Goal: Task Accomplishment & Management: Use online tool/utility

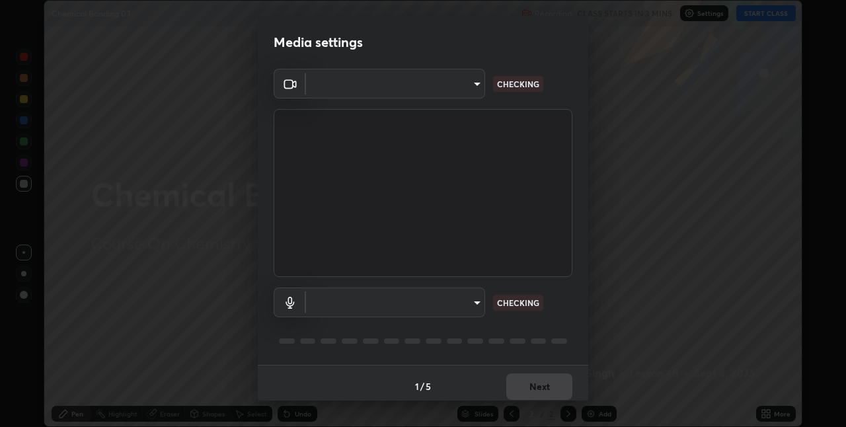
scroll to position [7, 0]
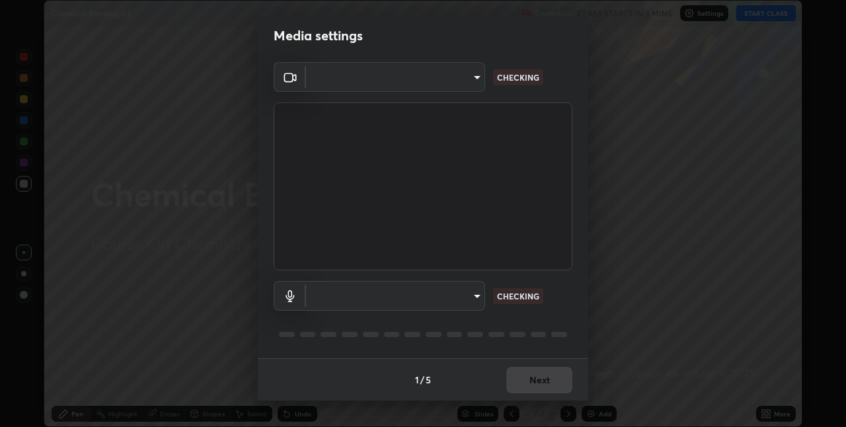
type input "280048489f4aceaa7dd929c42ae46e7d7a1038740bc9fc22ad0932e52b0860f8"
click at [432, 287] on body "Erase all Chemical Bonding 03 Recording CLASS STARTS IN 3 MINS Settings START C…" at bounding box center [423, 213] width 846 height 427
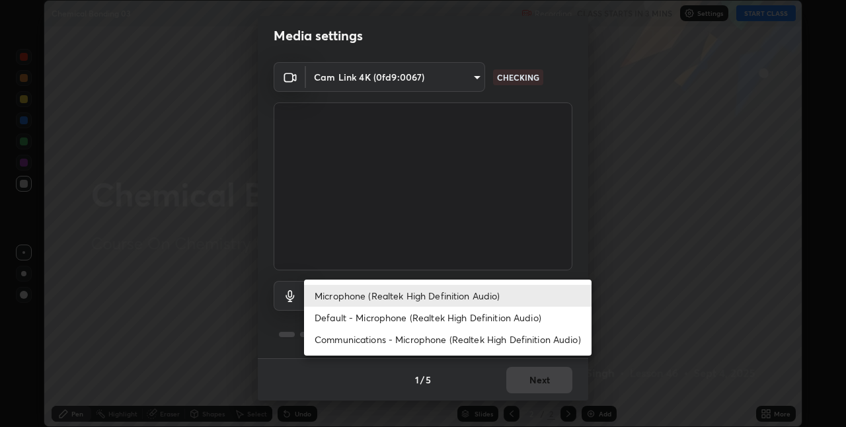
click at [411, 322] on li "Default - Microphone (Realtek High Definition Audio)" at bounding box center [447, 318] width 287 height 22
type input "default"
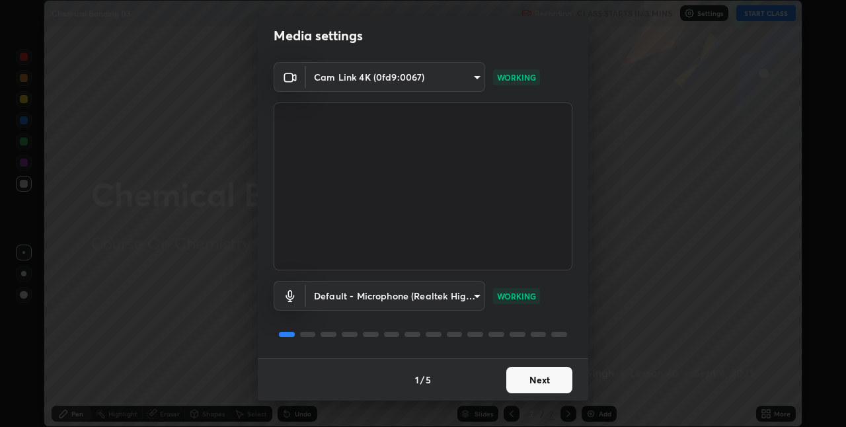
click at [530, 382] on button "Next" at bounding box center [539, 380] width 66 height 26
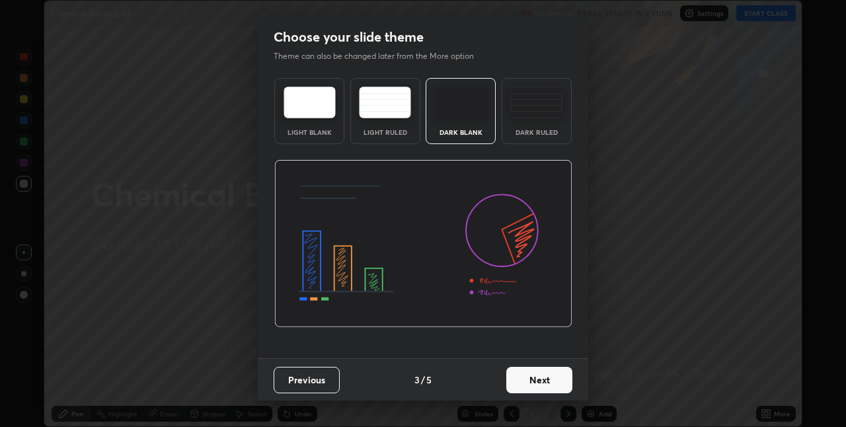
click at [534, 379] on button "Next" at bounding box center [539, 380] width 66 height 26
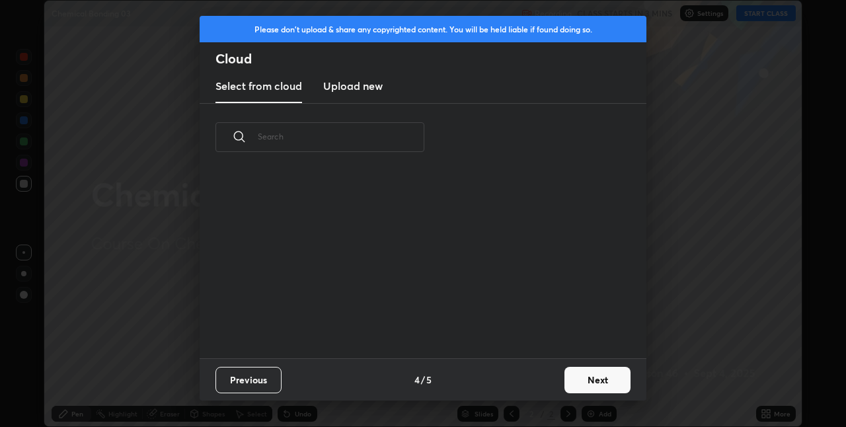
click at [552, 378] on div "Previous 4 / 5 Next" at bounding box center [423, 379] width 447 height 42
click at [564, 374] on button "Next" at bounding box center [597, 380] width 66 height 26
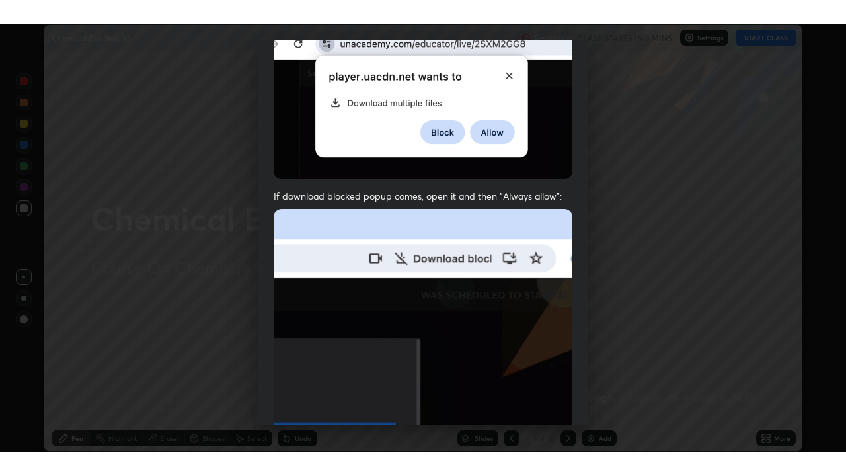
scroll to position [276, 0]
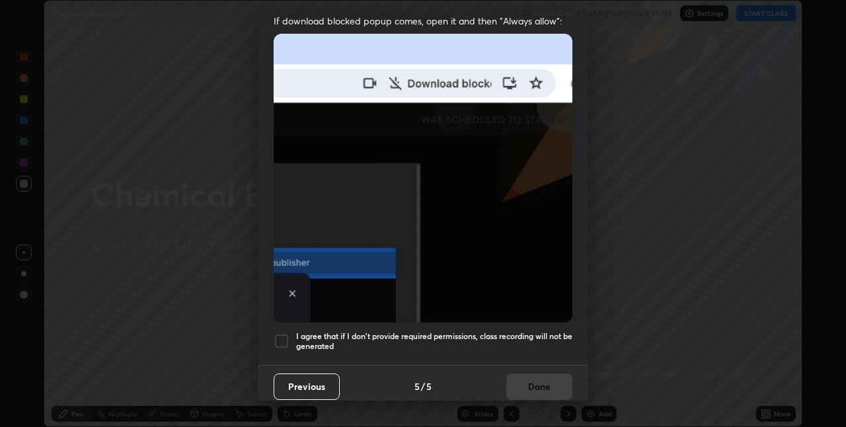
click at [284, 336] on div at bounding box center [282, 341] width 16 height 16
click at [540, 383] on button "Done" at bounding box center [539, 386] width 66 height 26
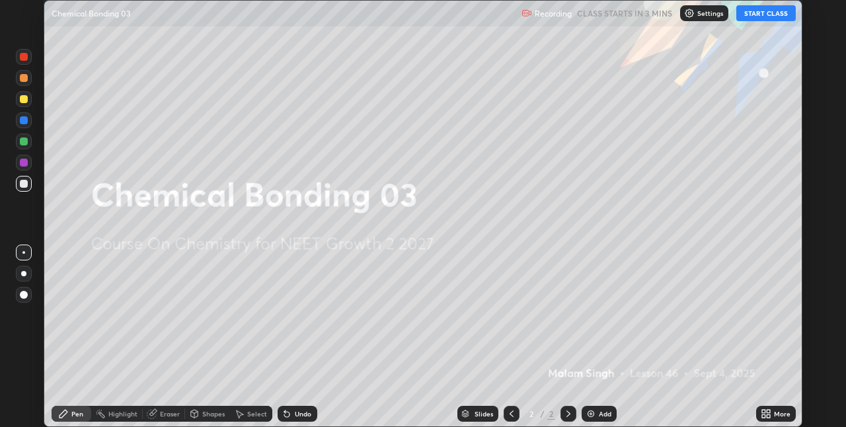
click at [766, 18] on button "START CLASS" at bounding box center [765, 13] width 59 height 16
click at [766, 416] on icon at bounding box center [766, 413] width 11 height 11
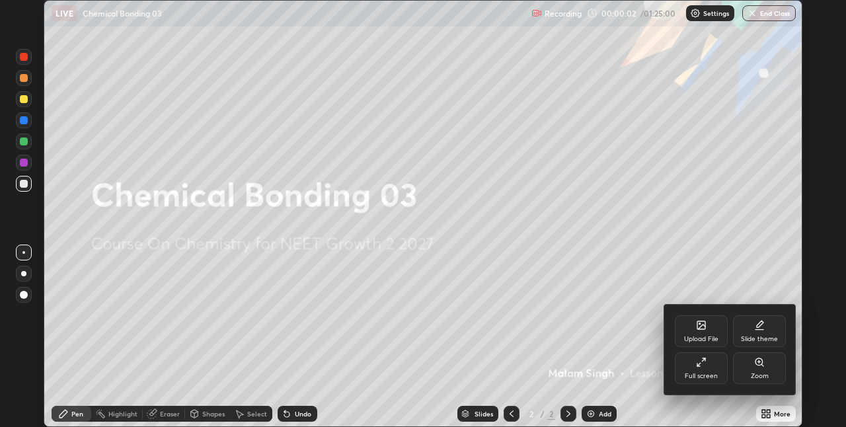
click at [692, 367] on div "Full screen" at bounding box center [701, 368] width 53 height 32
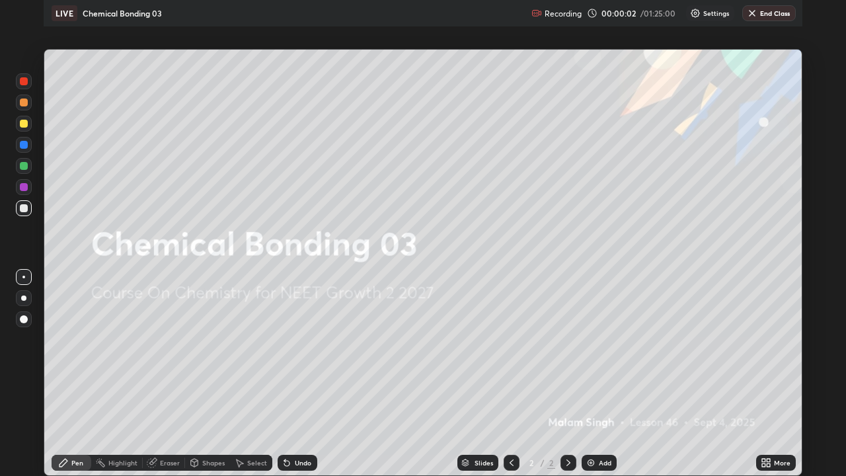
scroll to position [476, 846]
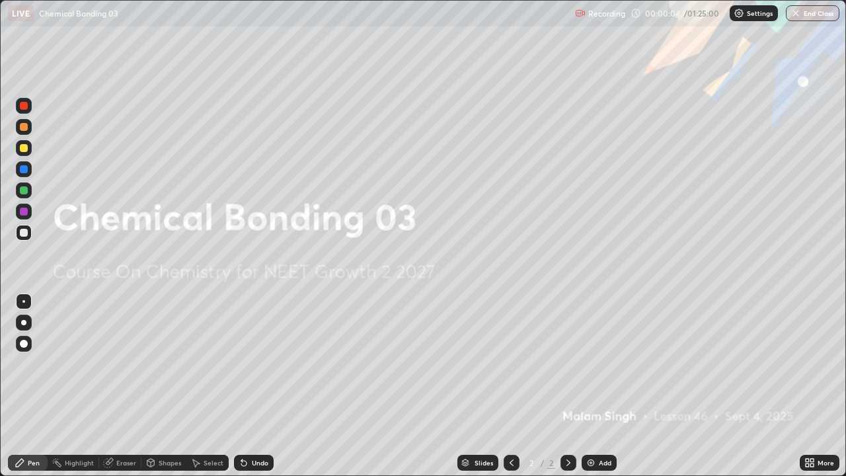
click at [593, 426] on img at bounding box center [590, 462] width 11 height 11
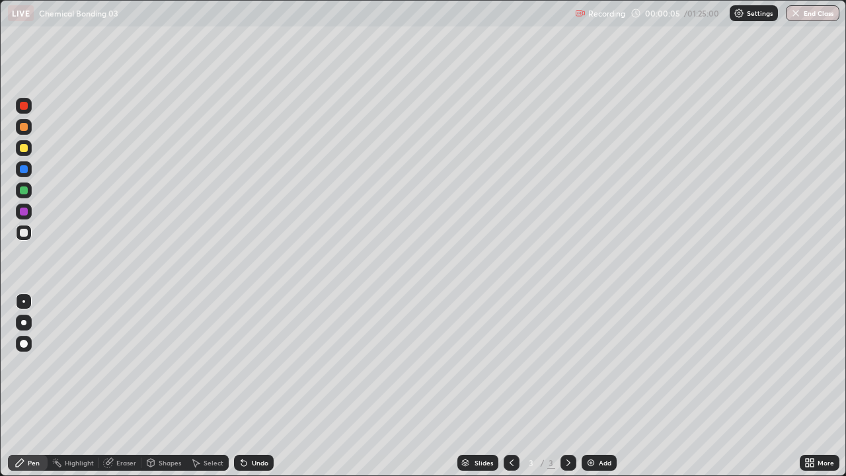
click at [25, 322] on div at bounding box center [23, 322] width 5 height 5
click at [29, 124] on div at bounding box center [24, 127] width 16 height 16
click at [21, 231] on div at bounding box center [24, 233] width 8 height 8
click at [24, 163] on div at bounding box center [24, 169] width 16 height 16
click at [124, 426] on div "Eraser" at bounding box center [126, 462] width 20 height 7
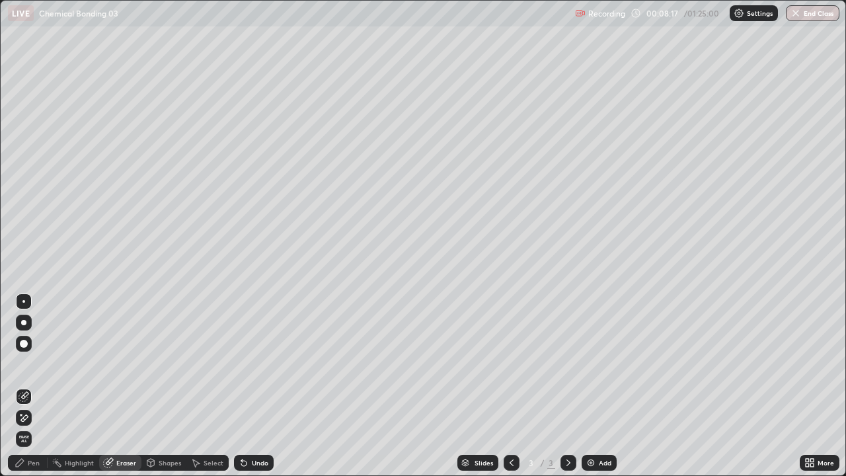
click at [34, 426] on div "Pen" at bounding box center [34, 462] width 12 height 7
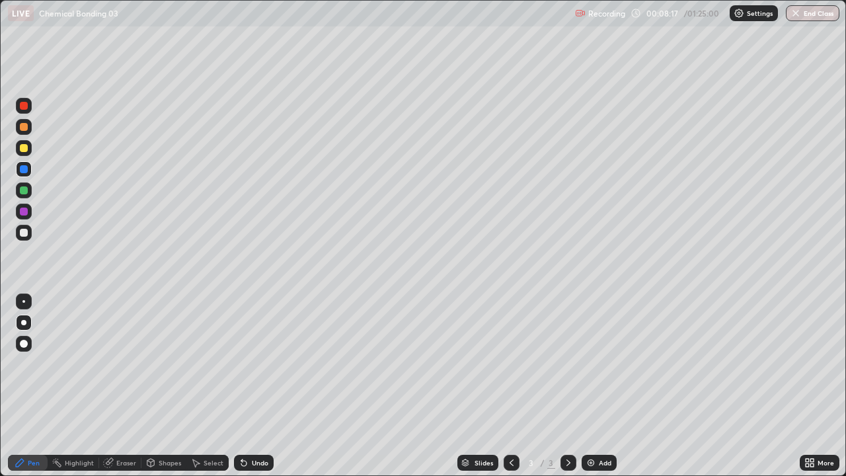
click at [31, 231] on div at bounding box center [24, 233] width 16 height 16
click at [594, 426] on img at bounding box center [590, 462] width 11 height 11
click at [24, 149] on div at bounding box center [24, 148] width 8 height 8
click at [23, 231] on div at bounding box center [24, 233] width 8 height 8
click at [589, 426] on img at bounding box center [590, 462] width 11 height 11
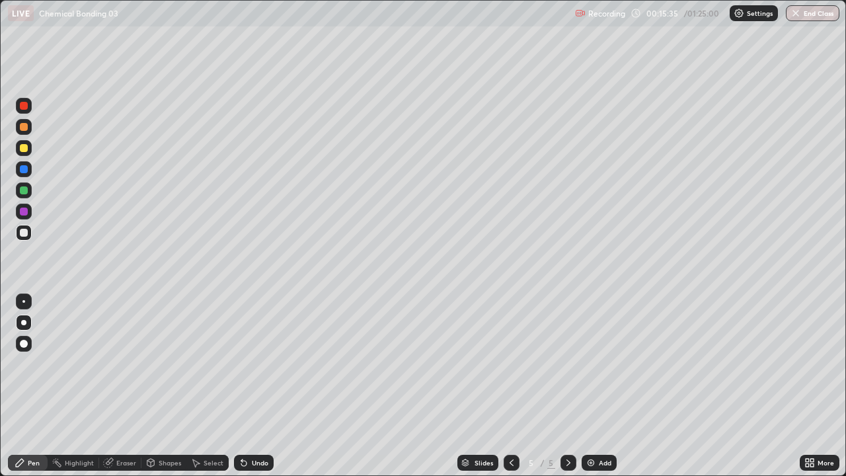
click at [22, 126] on div at bounding box center [24, 127] width 8 height 8
click at [23, 233] on div at bounding box center [24, 233] width 8 height 8
click at [16, 154] on div at bounding box center [24, 147] width 16 height 21
click at [22, 190] on div at bounding box center [24, 190] width 8 height 8
click at [17, 149] on div at bounding box center [24, 148] width 16 height 16
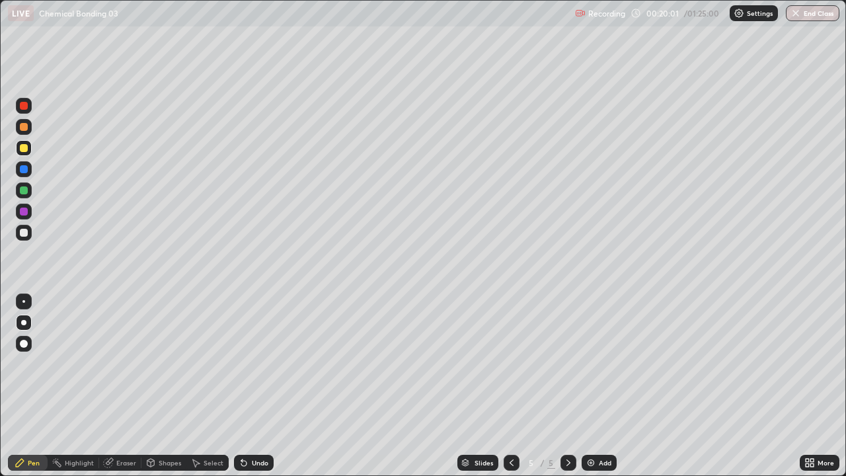
click at [22, 196] on div at bounding box center [24, 190] width 16 height 16
click at [590, 426] on img at bounding box center [590, 462] width 11 height 11
click at [24, 233] on div at bounding box center [24, 233] width 8 height 8
click at [510, 426] on icon at bounding box center [511, 462] width 11 height 11
click at [569, 426] on icon at bounding box center [568, 462] width 11 height 11
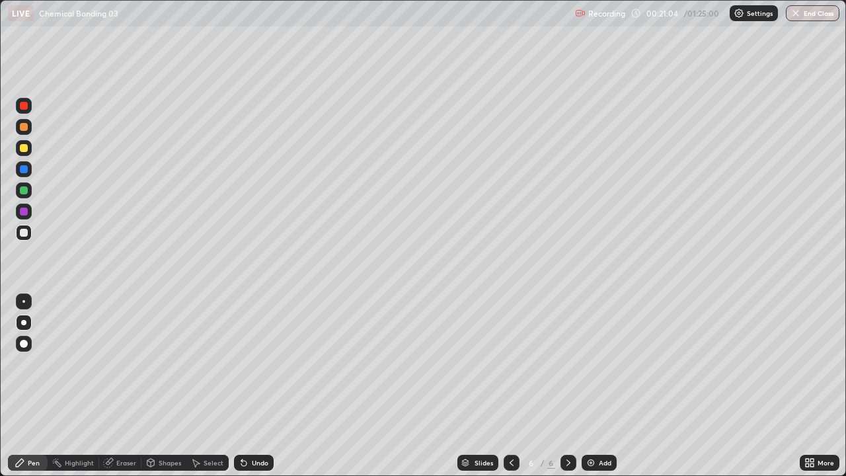
click at [21, 188] on div at bounding box center [24, 190] width 8 height 8
click at [17, 234] on div at bounding box center [24, 233] width 16 height 16
click at [511, 426] on icon at bounding box center [511, 462] width 4 height 7
click at [252, 426] on div "Undo" at bounding box center [260, 462] width 17 height 7
click at [566, 426] on icon at bounding box center [568, 462] width 4 height 7
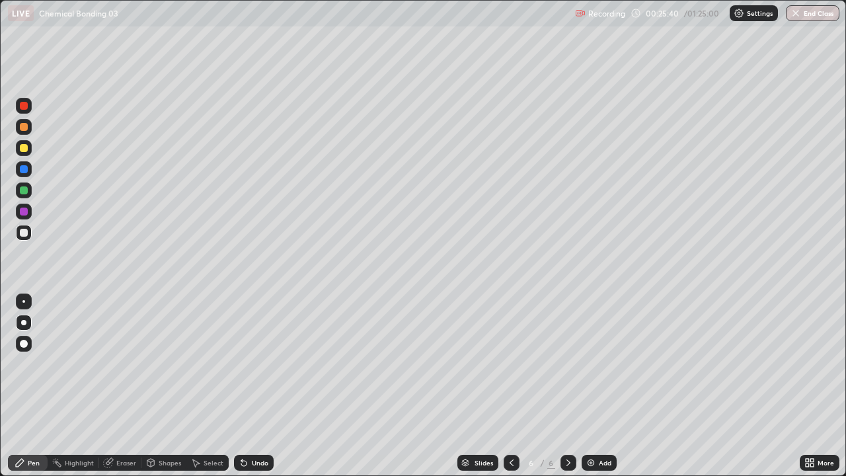
click at [22, 128] on div at bounding box center [24, 127] width 8 height 8
click at [21, 234] on div at bounding box center [24, 233] width 8 height 8
click at [23, 190] on div at bounding box center [24, 190] width 8 height 8
click at [20, 211] on div at bounding box center [24, 211] width 8 height 8
click at [24, 235] on div at bounding box center [24, 233] width 8 height 8
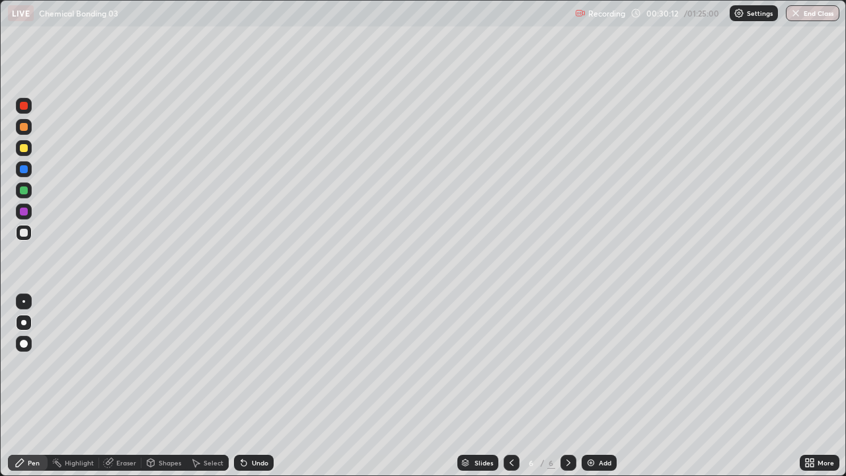
click at [587, 426] on img at bounding box center [590, 462] width 11 height 11
click at [21, 235] on div at bounding box center [24, 233] width 8 height 8
click at [26, 147] on div at bounding box center [24, 148] width 8 height 8
click at [510, 426] on icon at bounding box center [511, 462] width 11 height 11
click at [563, 426] on icon at bounding box center [568, 462] width 11 height 11
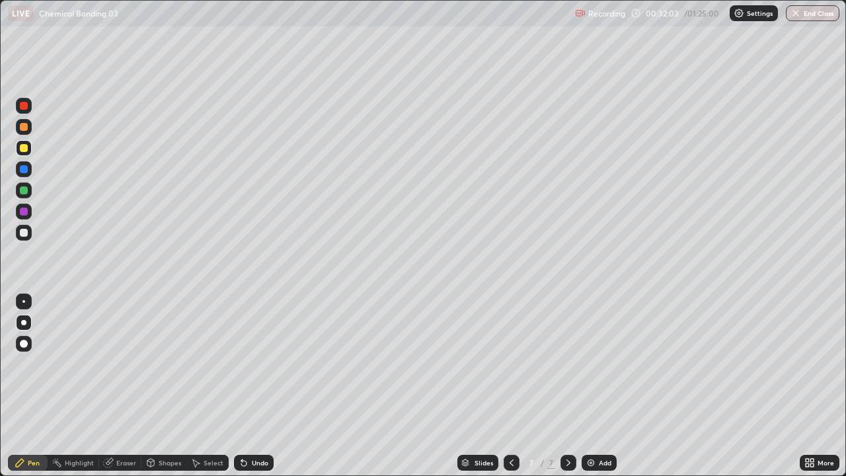
click at [19, 238] on div at bounding box center [24, 233] width 16 height 16
click at [126, 426] on div "Eraser" at bounding box center [126, 462] width 20 height 7
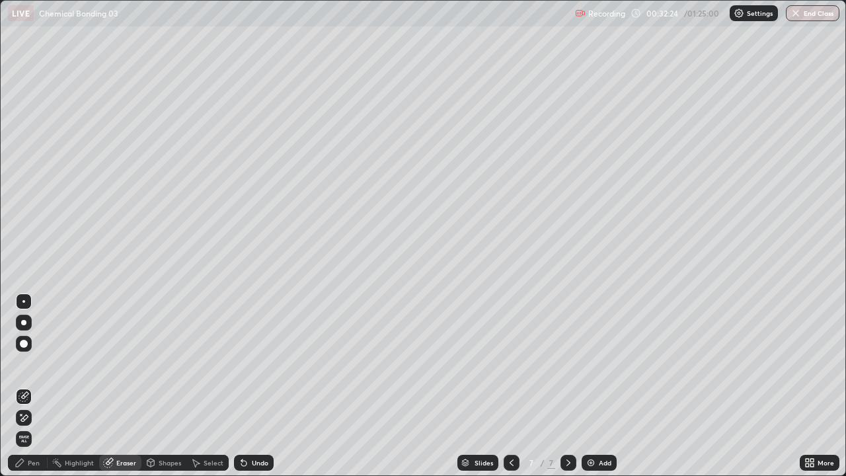
click at [36, 426] on div "Pen" at bounding box center [34, 462] width 12 height 7
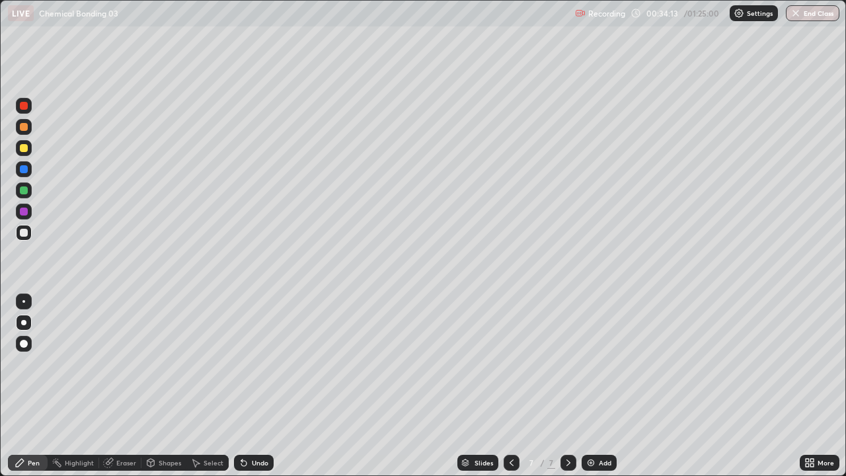
click at [507, 426] on icon at bounding box center [511, 462] width 11 height 11
click at [509, 426] on div at bounding box center [512, 462] width 16 height 26
click at [566, 426] on icon at bounding box center [568, 462] width 11 height 11
click at [562, 426] on div at bounding box center [568, 462] width 16 height 26
click at [25, 198] on div at bounding box center [24, 190] width 16 height 16
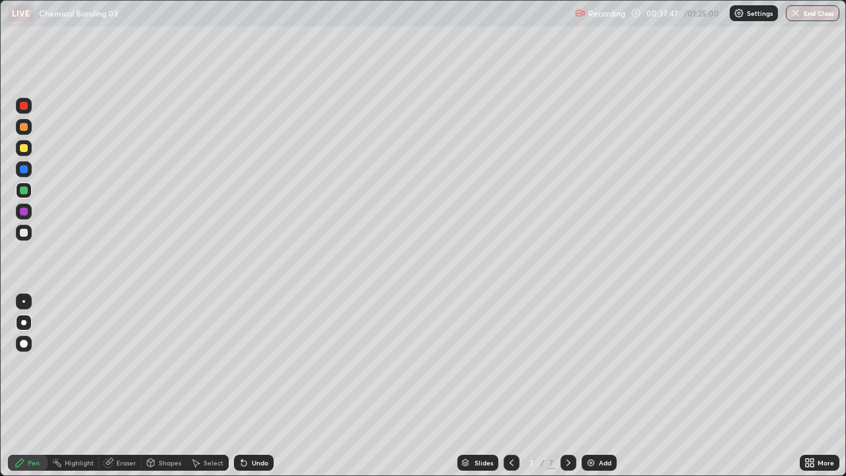
click at [587, 426] on img at bounding box center [590, 462] width 11 height 11
click at [20, 128] on div at bounding box center [24, 127] width 8 height 8
click at [23, 147] on div at bounding box center [24, 148] width 8 height 8
click at [22, 232] on div at bounding box center [24, 233] width 8 height 8
click at [165, 426] on div "Shapes" at bounding box center [170, 462] width 22 height 7
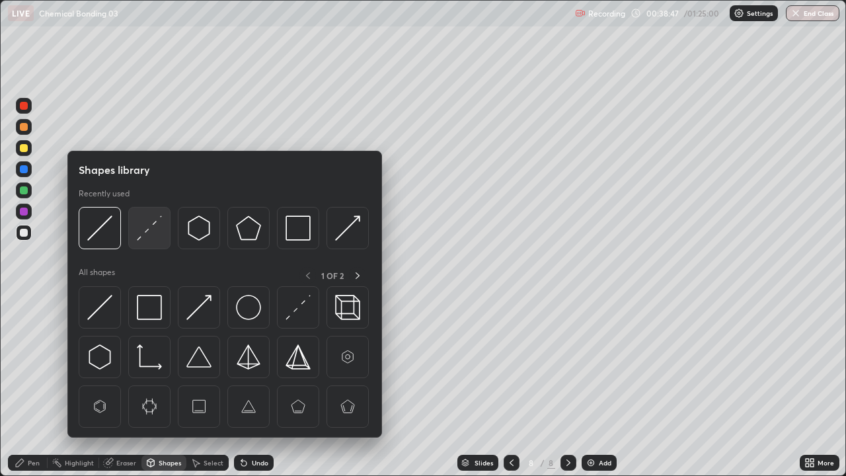
click at [151, 226] on img at bounding box center [149, 227] width 25 height 25
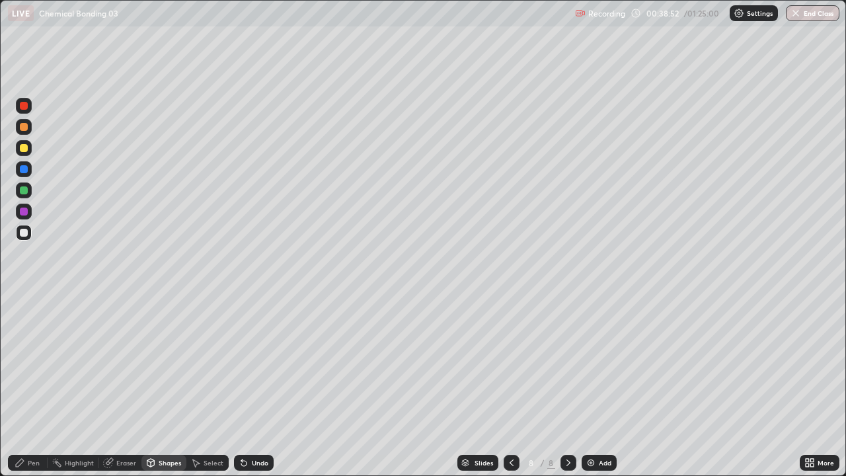
click at [38, 426] on div "Pen" at bounding box center [34, 462] width 12 height 7
click at [20, 154] on div at bounding box center [24, 148] width 16 height 16
click at [249, 426] on div "Undo" at bounding box center [254, 463] width 40 height 16
click at [24, 231] on div at bounding box center [24, 233] width 8 height 8
click at [24, 149] on div at bounding box center [24, 148] width 8 height 8
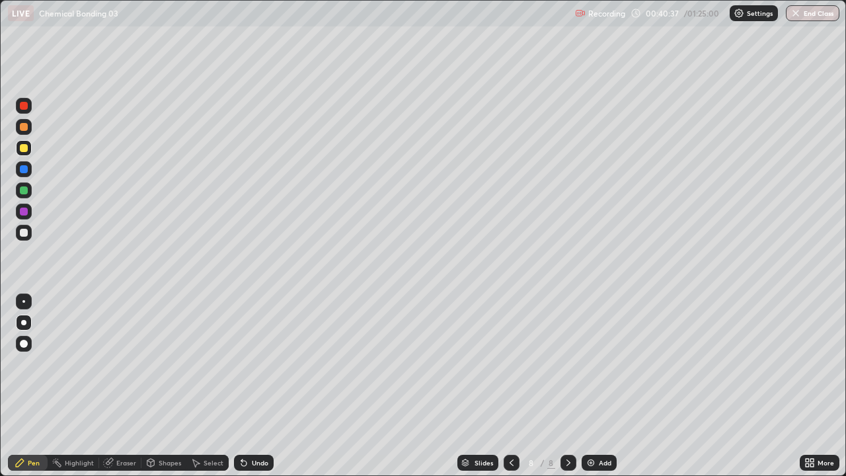
click at [22, 191] on div at bounding box center [24, 190] width 8 height 8
click at [23, 170] on div at bounding box center [24, 169] width 8 height 8
click at [248, 426] on div "Undo" at bounding box center [254, 463] width 40 height 16
click at [585, 426] on img at bounding box center [590, 462] width 11 height 11
click at [23, 232] on div at bounding box center [24, 233] width 8 height 8
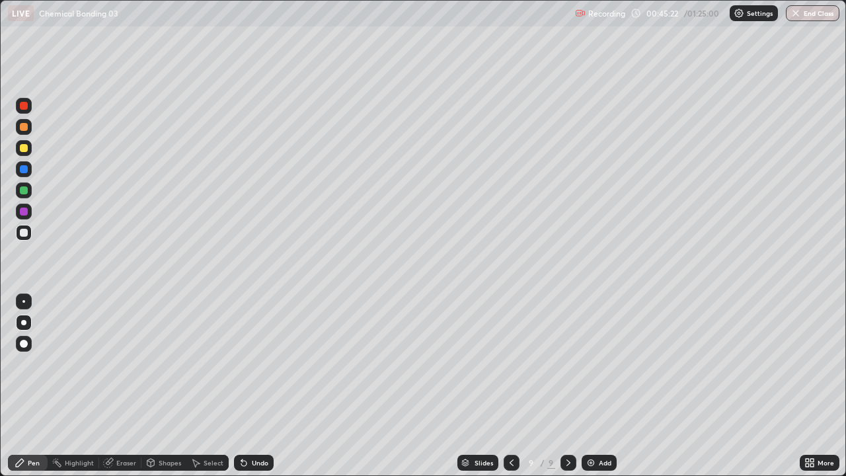
click at [197, 426] on icon at bounding box center [196, 463] width 7 height 8
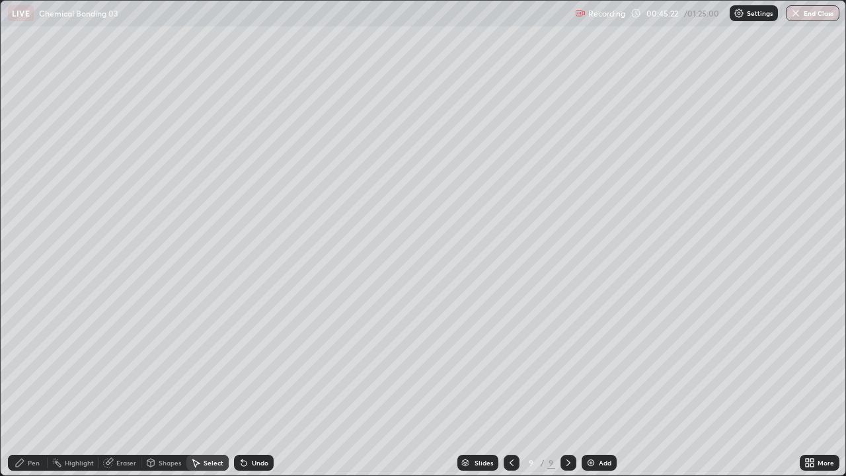
click at [162, 426] on div "Shapes" at bounding box center [170, 462] width 22 height 7
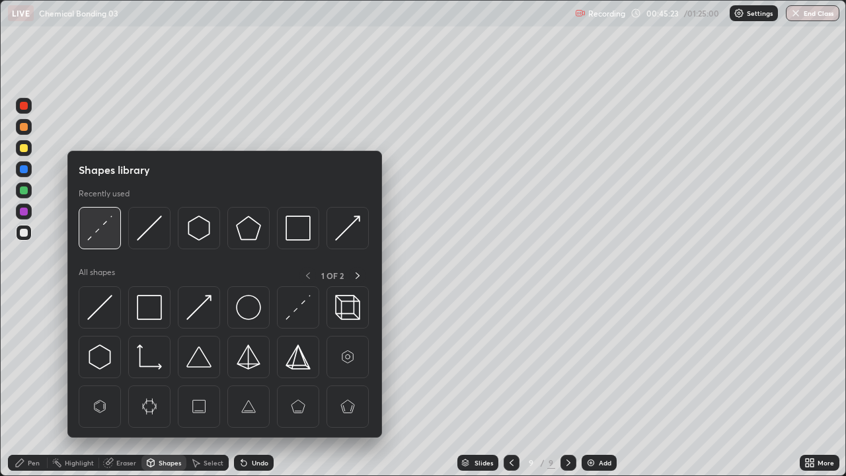
click at [100, 229] on img at bounding box center [99, 227] width 25 height 25
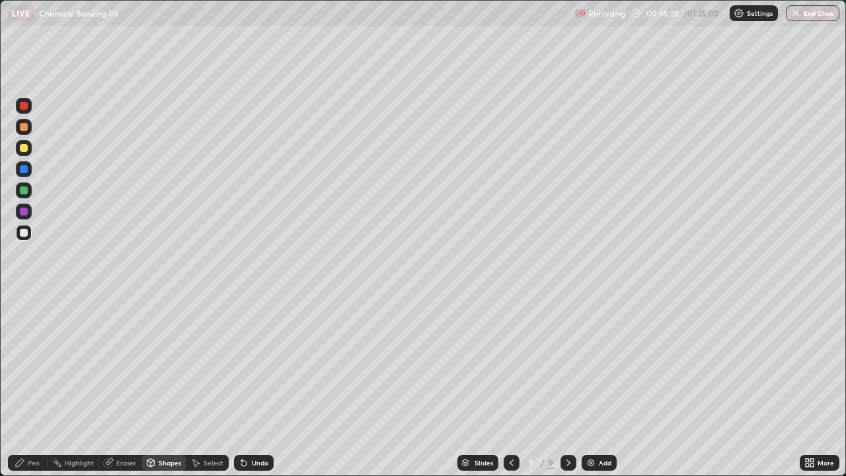
click at [34, 426] on div "Pen" at bounding box center [34, 462] width 12 height 7
click at [23, 127] on div at bounding box center [24, 127] width 8 height 8
click at [23, 191] on div at bounding box center [24, 190] width 8 height 8
click at [26, 235] on div at bounding box center [24, 233] width 8 height 8
click at [243, 426] on icon at bounding box center [243, 463] width 5 height 5
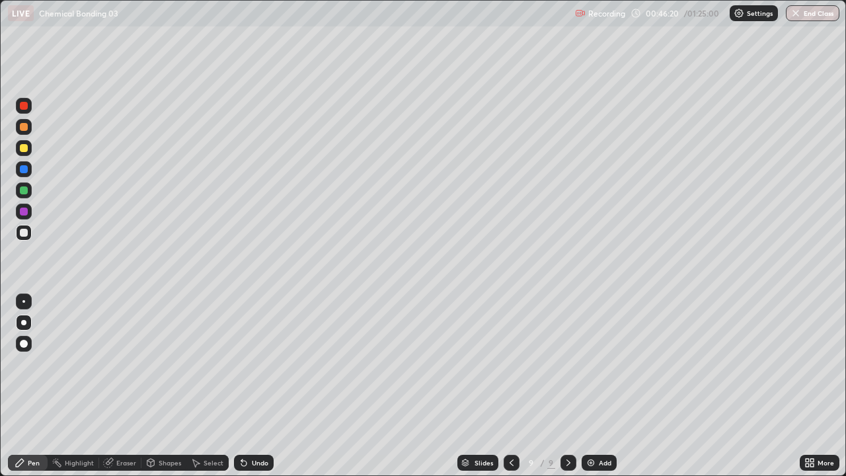
click at [248, 426] on div "Undo" at bounding box center [254, 463] width 40 height 16
click at [249, 426] on div "Undo" at bounding box center [254, 463] width 40 height 16
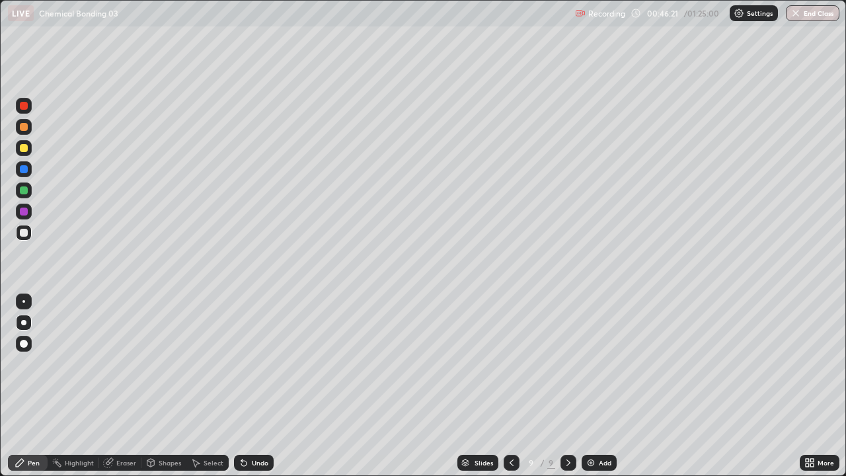
click at [249, 426] on div "Undo" at bounding box center [254, 463] width 40 height 16
click at [248, 426] on div "Undo" at bounding box center [254, 463] width 40 height 16
click at [247, 426] on div "Undo" at bounding box center [254, 463] width 40 height 16
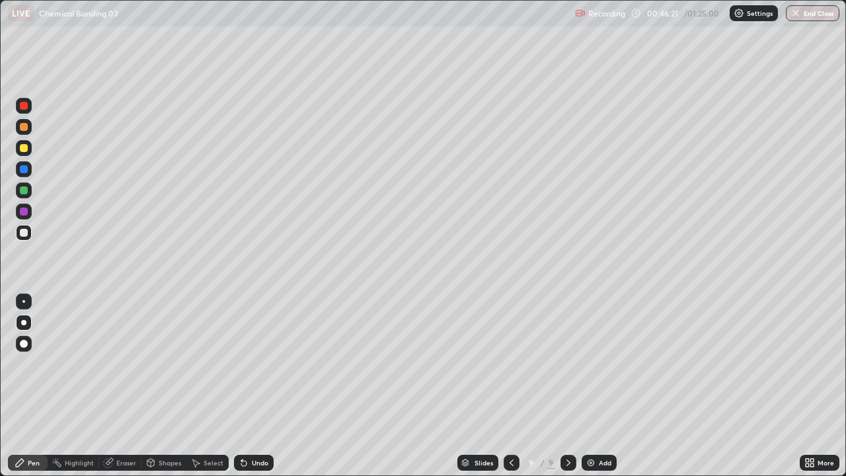
click at [247, 426] on icon at bounding box center [244, 462] width 11 height 11
click at [247, 426] on div "Undo" at bounding box center [254, 463] width 40 height 16
click at [242, 426] on icon at bounding box center [243, 463] width 5 height 5
click at [246, 426] on icon at bounding box center [244, 462] width 11 height 11
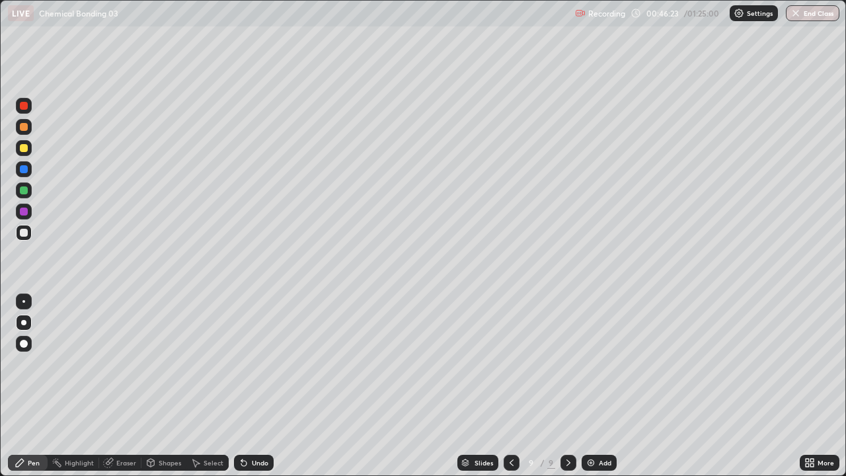
click at [248, 426] on div "Undo" at bounding box center [254, 463] width 40 height 16
click at [34, 426] on div "Pen" at bounding box center [28, 463] width 40 height 16
click at [20, 194] on div at bounding box center [24, 190] width 16 height 16
click at [20, 232] on div at bounding box center [24, 233] width 8 height 8
click at [241, 426] on icon at bounding box center [241, 459] width 1 height 1
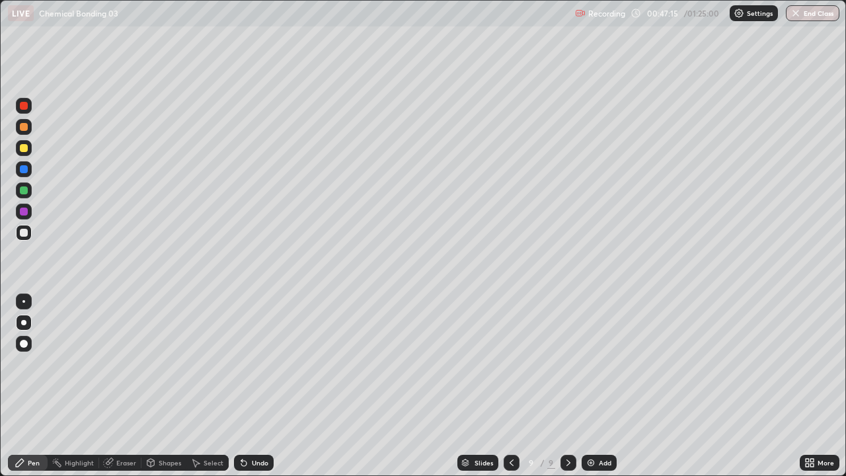
click at [121, 426] on div "Eraser" at bounding box center [126, 462] width 20 height 7
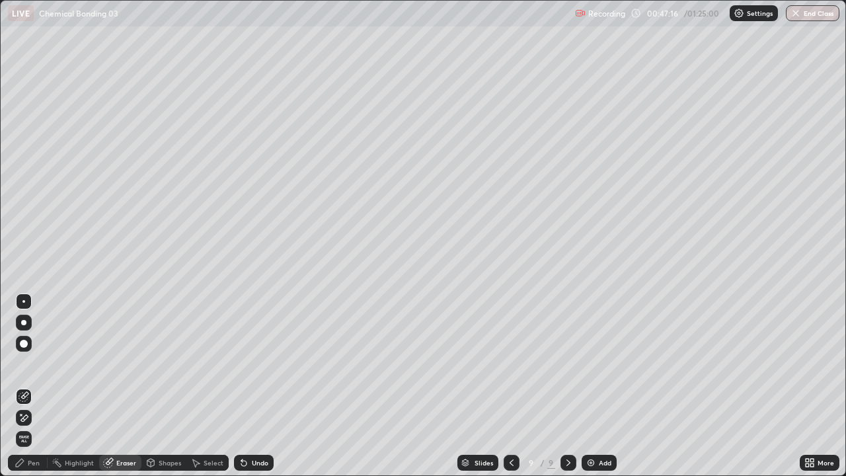
click at [27, 426] on div "Pen" at bounding box center [28, 463] width 40 height 16
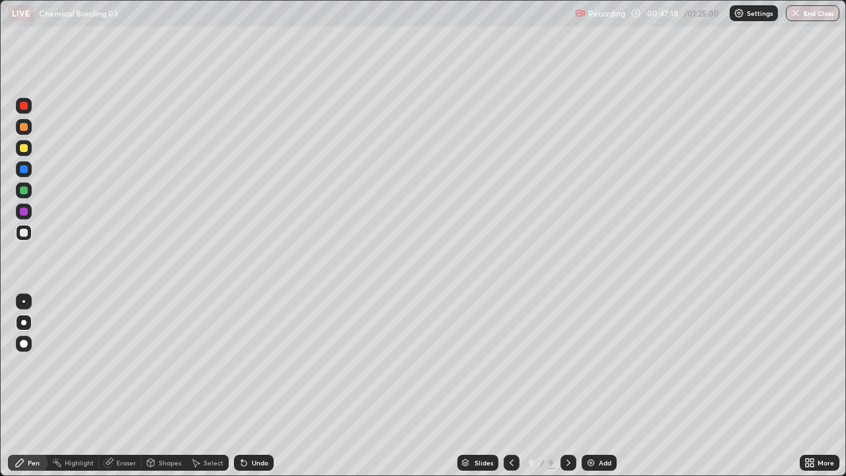
click at [127, 426] on div "Eraser" at bounding box center [126, 462] width 20 height 7
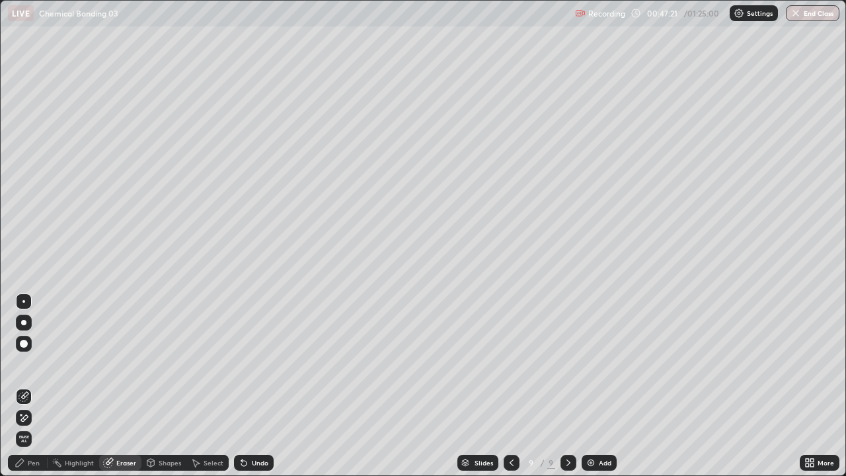
click at [28, 426] on div "Pen" at bounding box center [28, 463] width 40 height 16
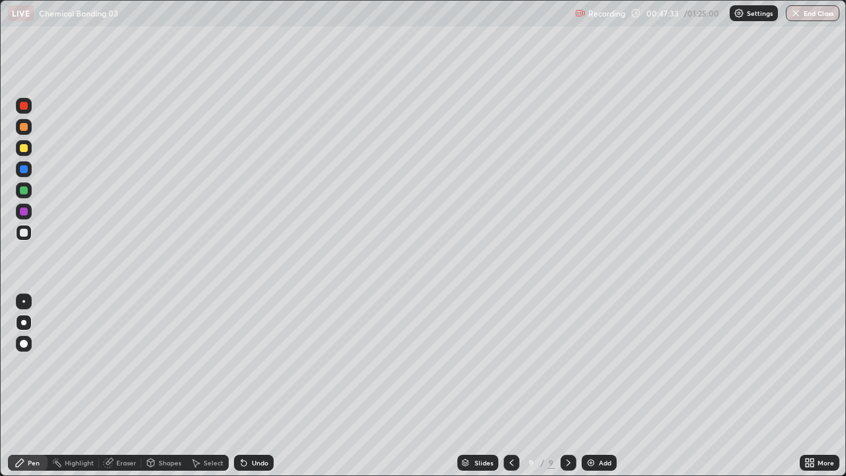
click at [22, 191] on div at bounding box center [24, 190] width 8 height 8
click at [22, 232] on div at bounding box center [24, 233] width 8 height 8
click at [20, 211] on div at bounding box center [24, 211] width 8 height 8
click at [21, 233] on div at bounding box center [24, 233] width 8 height 8
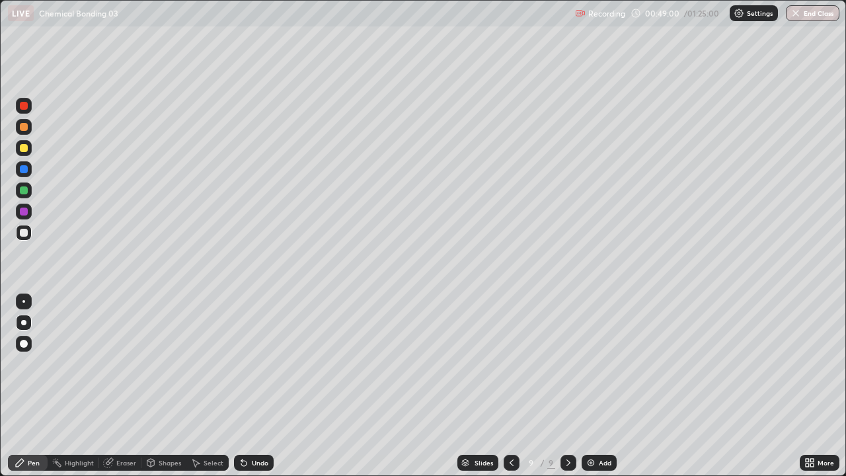
click at [24, 343] on div at bounding box center [24, 344] width 8 height 8
click at [24, 322] on div at bounding box center [23, 322] width 5 height 5
click at [22, 213] on div at bounding box center [24, 211] width 8 height 8
click at [24, 130] on div at bounding box center [24, 127] width 8 height 8
click at [20, 145] on div at bounding box center [24, 148] width 8 height 8
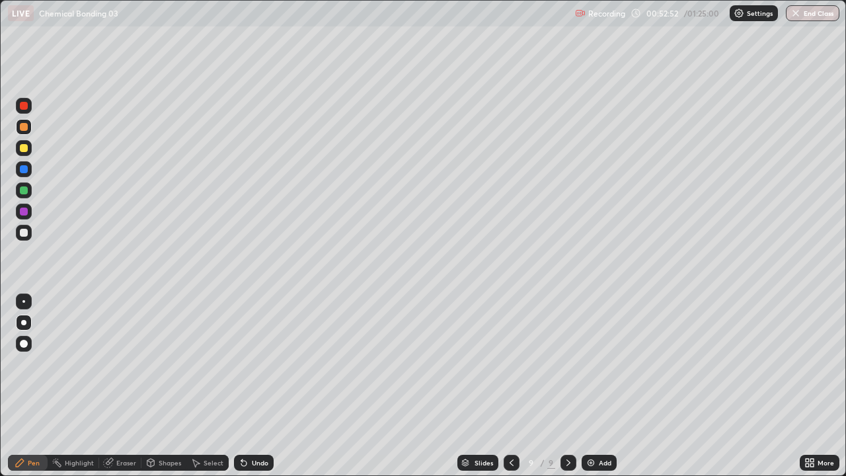
click at [22, 122] on div at bounding box center [24, 127] width 16 height 16
click at [588, 426] on div "Add" at bounding box center [598, 463] width 35 height 16
click at [154, 426] on icon at bounding box center [150, 462] width 11 height 11
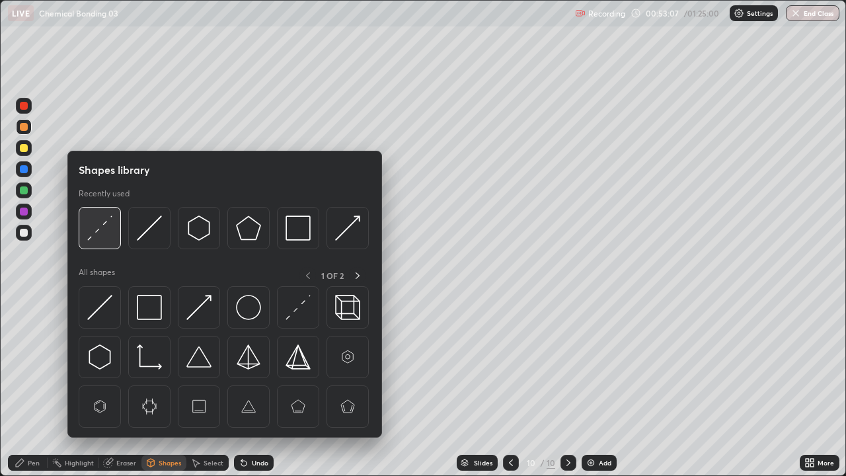
click at [102, 231] on img at bounding box center [99, 227] width 25 height 25
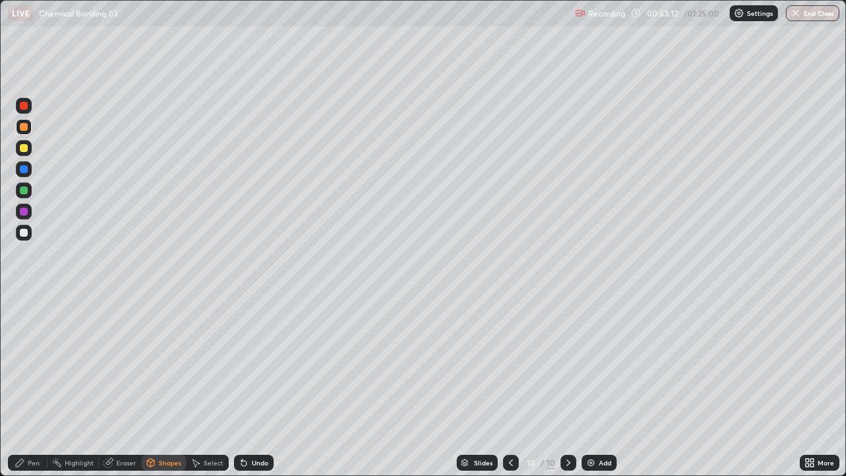
click at [34, 426] on div "Pen" at bounding box center [34, 462] width 12 height 7
click at [24, 232] on div at bounding box center [24, 233] width 8 height 8
click at [509, 426] on icon at bounding box center [510, 462] width 11 height 11
click at [506, 426] on div at bounding box center [511, 463] width 16 height 16
click at [567, 426] on icon at bounding box center [568, 462] width 11 height 11
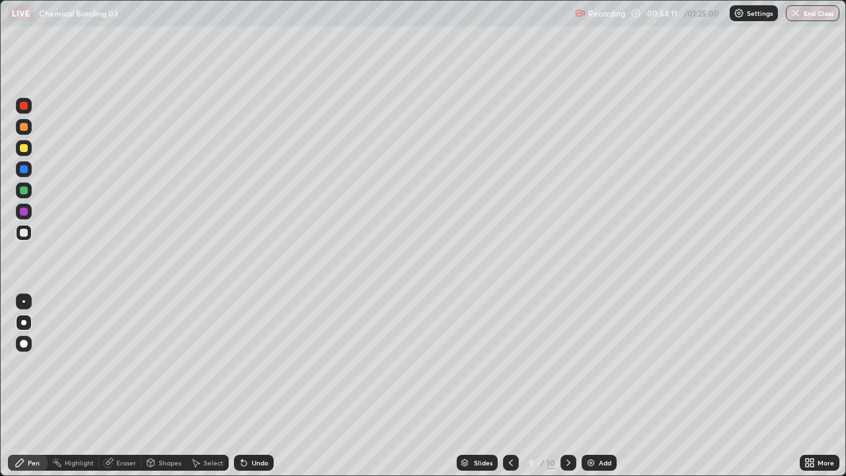
click at [564, 426] on icon at bounding box center [568, 462] width 11 height 11
click at [23, 149] on div at bounding box center [24, 148] width 8 height 8
click at [20, 235] on div at bounding box center [24, 233] width 8 height 8
click at [24, 132] on div at bounding box center [24, 127] width 16 height 16
click at [24, 233] on div at bounding box center [24, 233] width 8 height 8
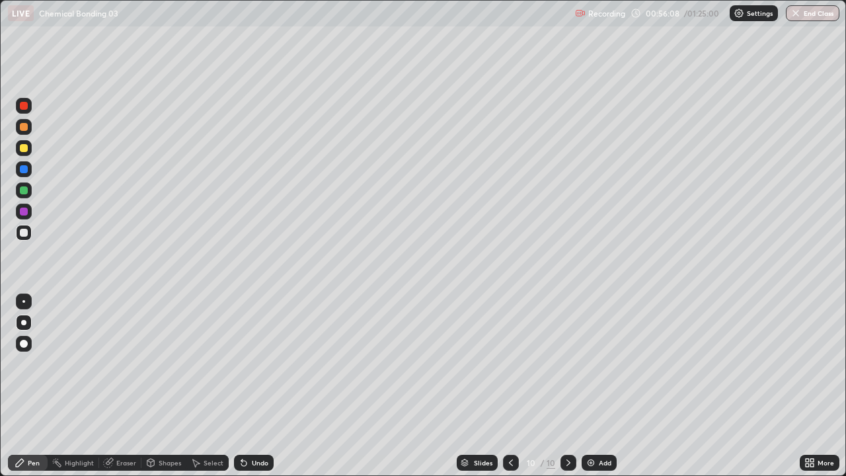
click at [121, 426] on div "Eraser" at bounding box center [120, 463] width 42 height 16
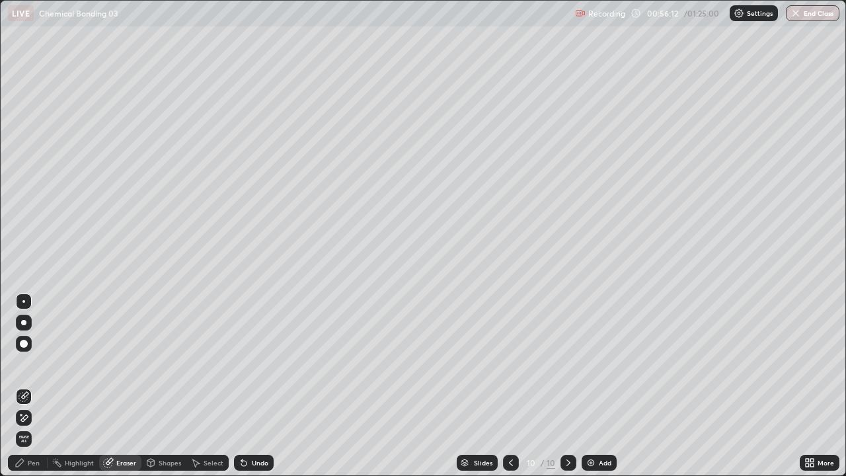
click at [33, 426] on div "Pen" at bounding box center [34, 462] width 12 height 7
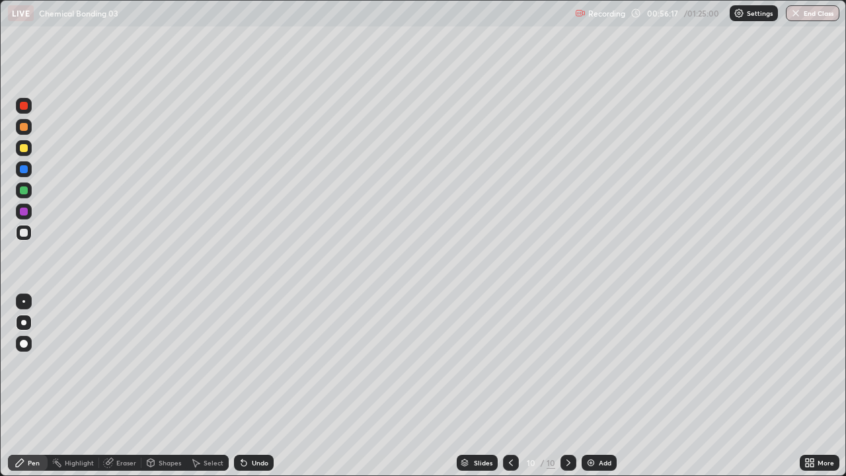
click at [511, 426] on icon at bounding box center [510, 462] width 11 height 11
click at [568, 426] on icon at bounding box center [568, 462] width 11 height 11
click at [24, 128] on div at bounding box center [24, 127] width 8 height 8
click at [589, 426] on img at bounding box center [590, 462] width 11 height 11
click at [26, 233] on div at bounding box center [24, 233] width 8 height 8
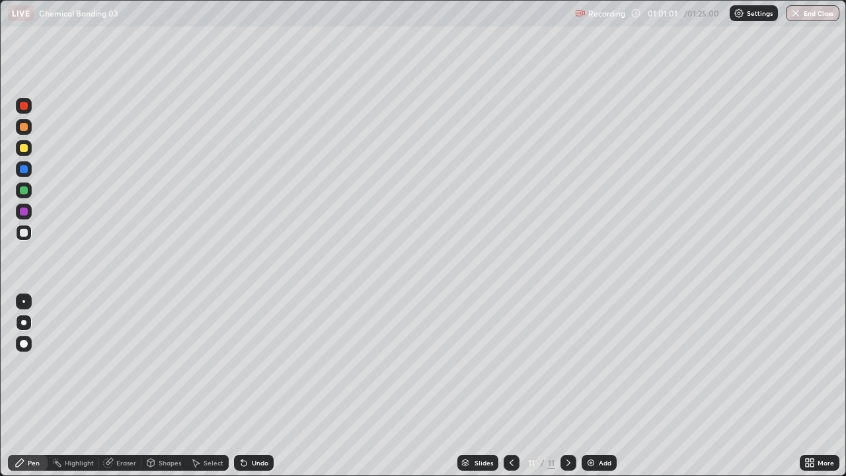
click at [162, 426] on div "Shapes" at bounding box center [170, 462] width 22 height 7
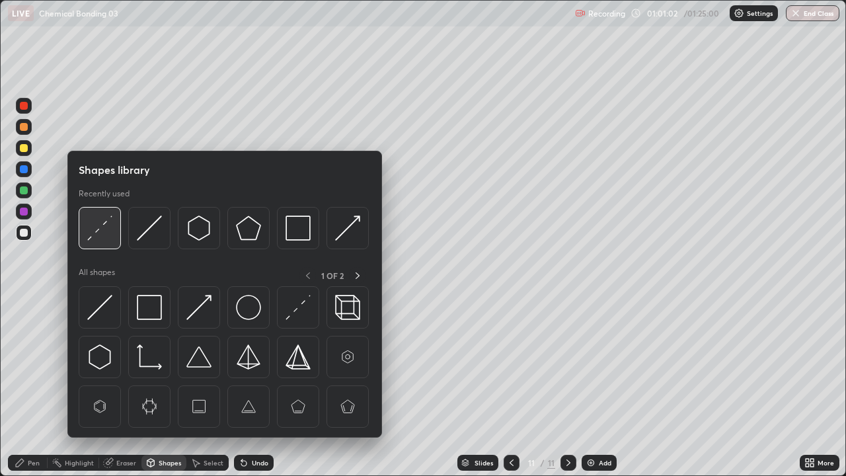
click at [98, 234] on img at bounding box center [99, 227] width 25 height 25
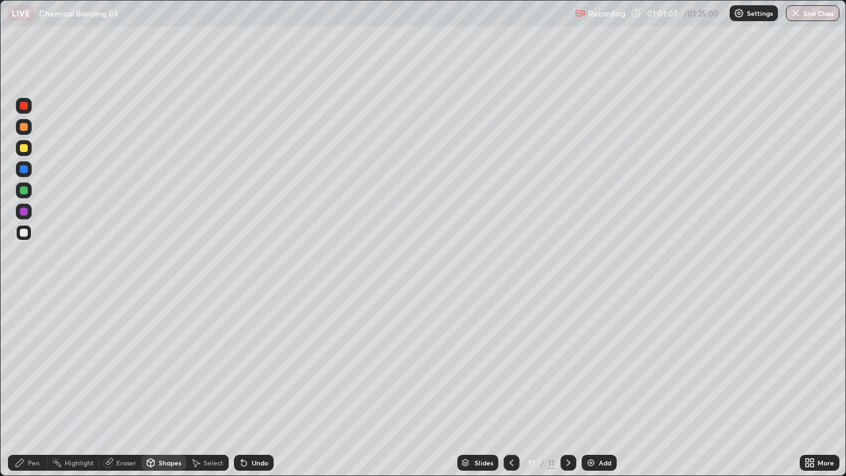
click at [33, 426] on div "Pen" at bounding box center [34, 462] width 12 height 7
click at [21, 147] on div at bounding box center [24, 148] width 8 height 8
click at [24, 190] on div at bounding box center [24, 190] width 8 height 8
click at [24, 235] on div at bounding box center [24, 233] width 8 height 8
click at [28, 155] on div at bounding box center [24, 148] width 16 height 16
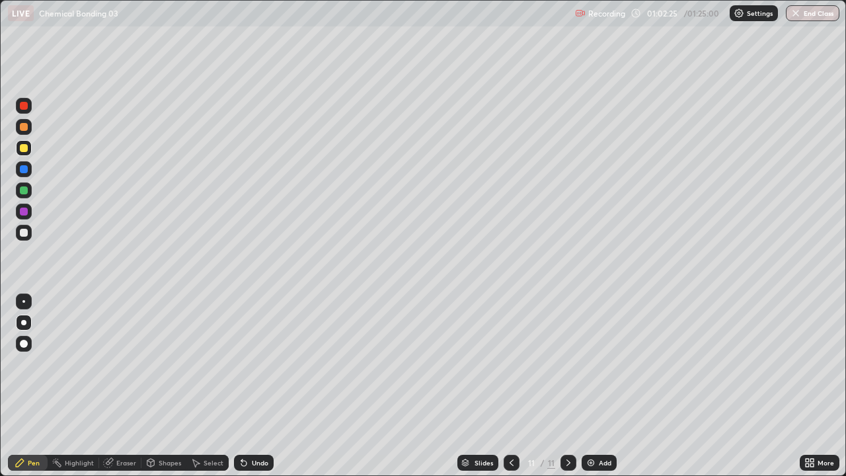
click at [505, 426] on div at bounding box center [512, 463] width 16 height 16
click at [565, 426] on icon at bounding box center [568, 462] width 11 height 11
click at [24, 128] on div at bounding box center [24, 127] width 8 height 8
click at [25, 233] on div at bounding box center [24, 233] width 8 height 8
click at [22, 127] on div at bounding box center [24, 127] width 8 height 8
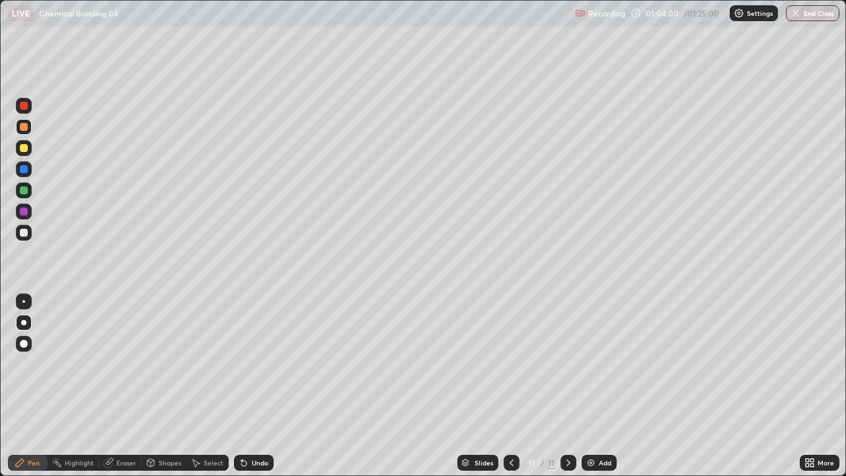
click at [19, 239] on div at bounding box center [24, 233] width 16 height 16
click at [590, 426] on img at bounding box center [590, 462] width 11 height 11
click at [21, 126] on div at bounding box center [24, 127] width 8 height 8
click at [22, 231] on div at bounding box center [24, 233] width 8 height 8
click at [154, 426] on icon at bounding box center [150, 462] width 11 height 11
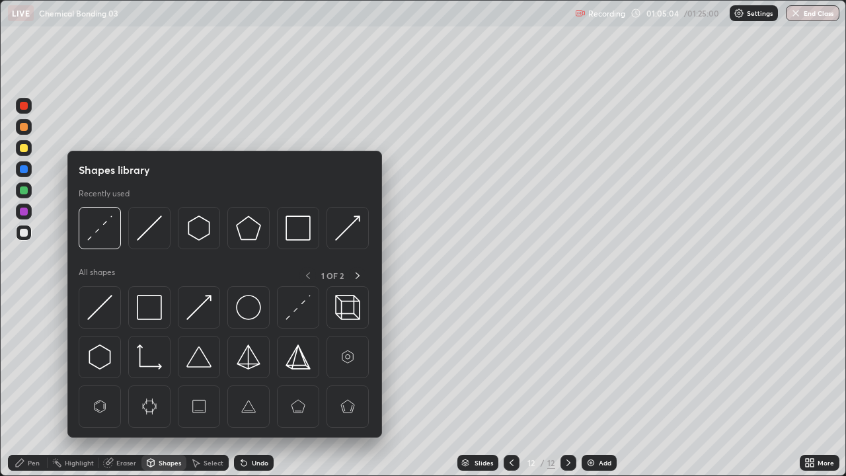
click at [148, 233] on img at bounding box center [149, 227] width 25 height 25
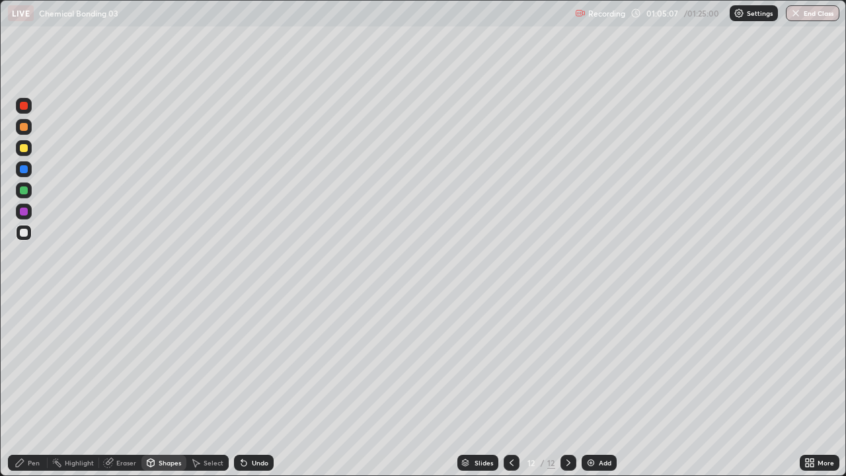
click at [27, 426] on div "Pen" at bounding box center [28, 463] width 40 height 16
click at [19, 192] on div at bounding box center [24, 190] width 16 height 16
click at [199, 24] on div "LIVE Chemical Bonding 03" at bounding box center [289, 13] width 562 height 26
click at [28, 149] on div at bounding box center [24, 148] width 16 height 16
click at [24, 232] on div at bounding box center [24, 233] width 8 height 8
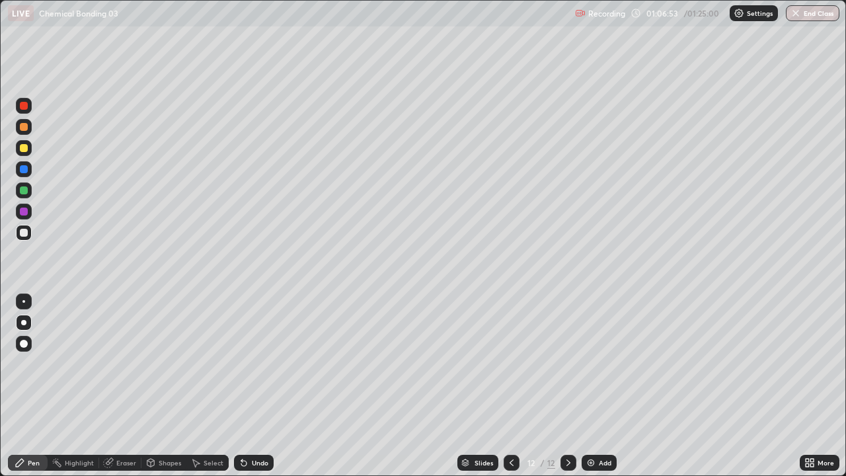
click at [20, 155] on div at bounding box center [24, 148] width 16 height 16
click at [21, 165] on div at bounding box center [24, 169] width 8 height 8
click at [164, 426] on div "Shapes" at bounding box center [170, 462] width 22 height 7
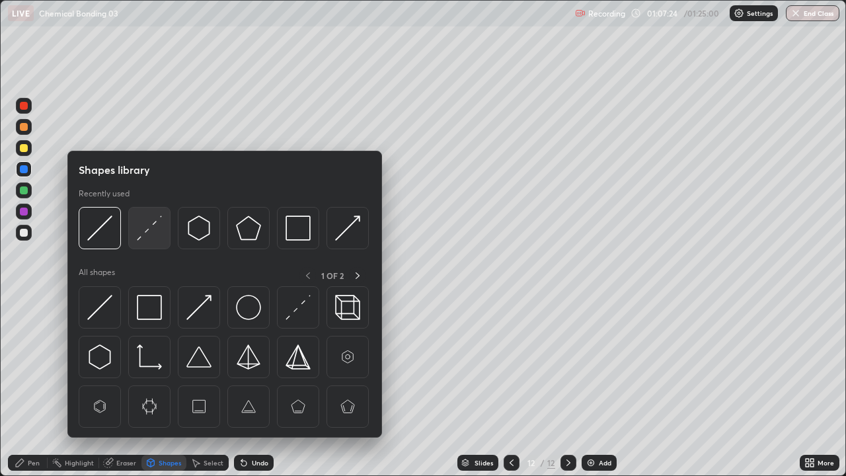
click at [139, 232] on img at bounding box center [149, 227] width 25 height 25
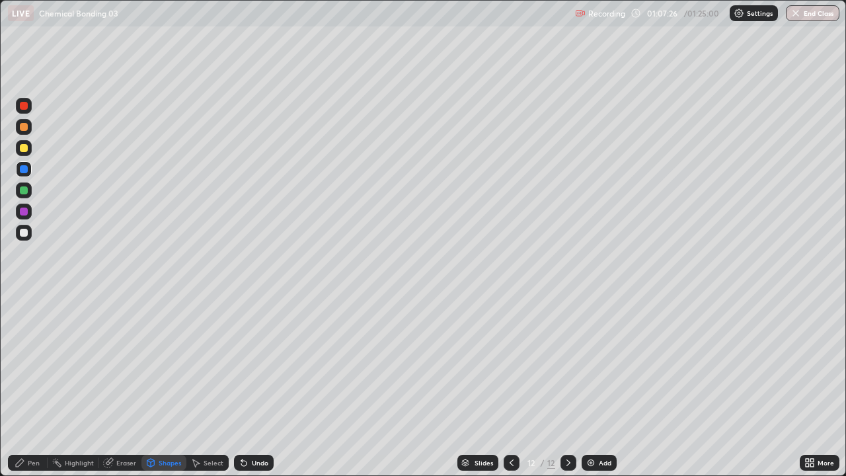
click at [32, 426] on div "Pen" at bounding box center [28, 463] width 40 height 16
click at [198, 426] on div "Select" at bounding box center [207, 463] width 42 height 16
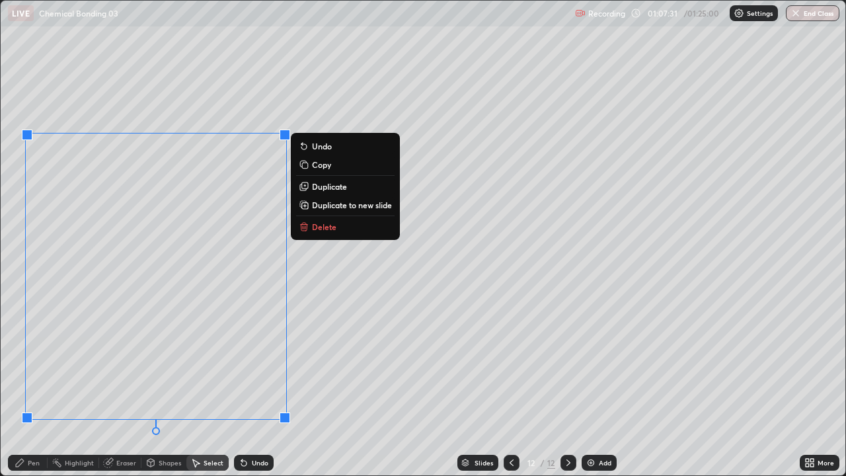
click at [22, 426] on icon at bounding box center [20, 463] width 8 height 8
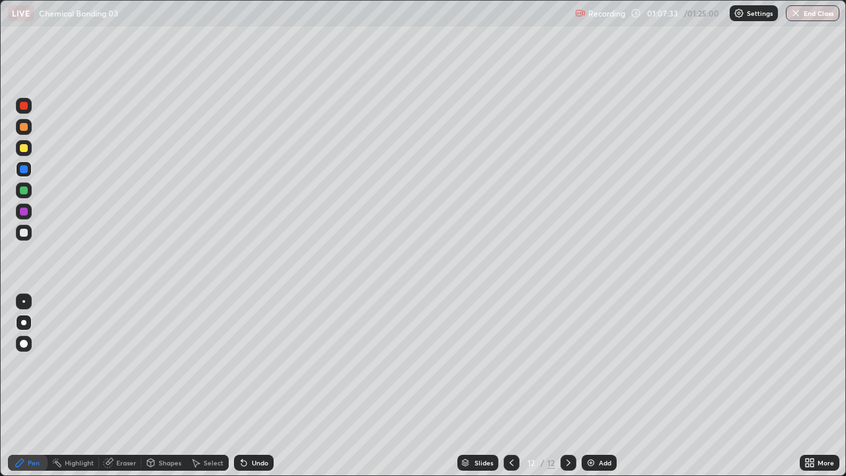
click at [159, 426] on div "Shapes" at bounding box center [170, 462] width 22 height 7
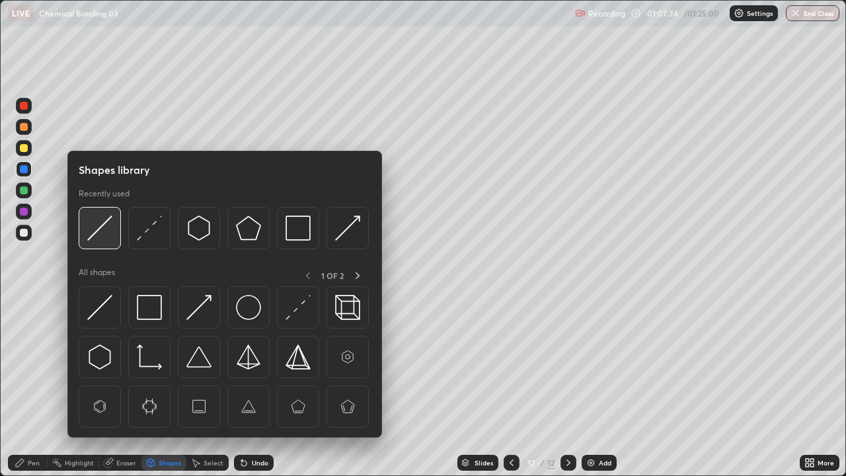
click at [99, 229] on img at bounding box center [99, 227] width 25 height 25
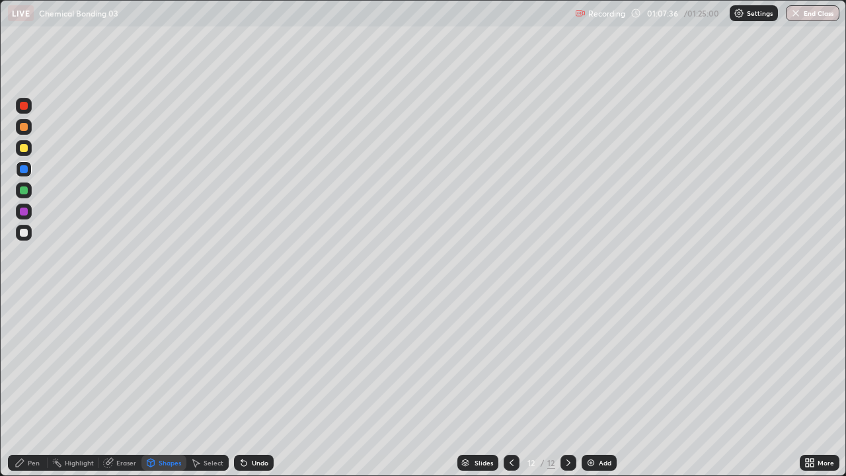
click at [32, 426] on div "Pen" at bounding box center [28, 463] width 40 height 16
click at [167, 426] on div "Shapes" at bounding box center [170, 462] width 22 height 7
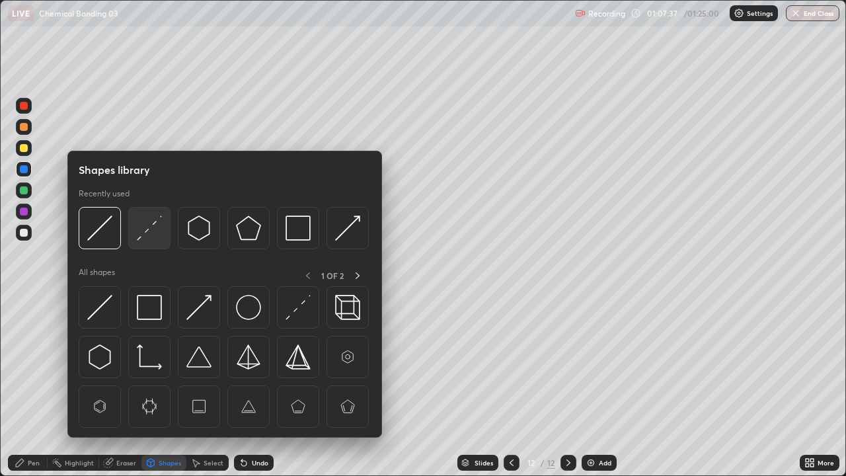
click at [153, 229] on img at bounding box center [149, 227] width 25 height 25
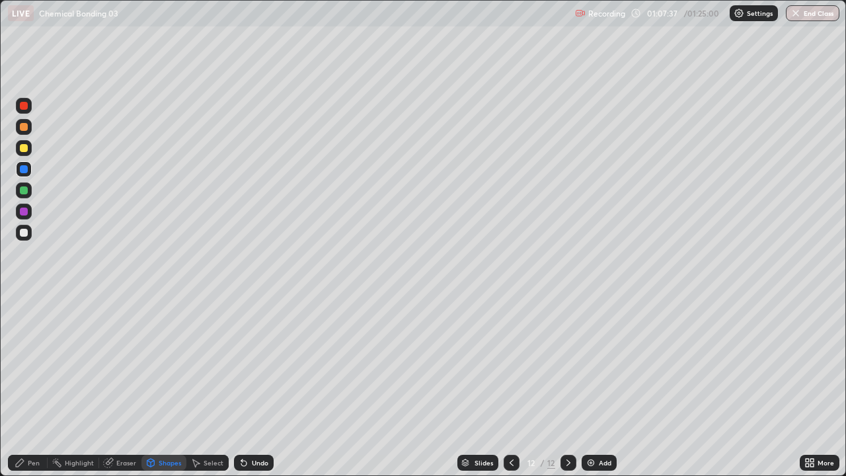
click at [26, 231] on div at bounding box center [24, 233] width 8 height 8
click at [20, 426] on icon at bounding box center [20, 463] width 8 height 8
click at [510, 426] on icon at bounding box center [511, 462] width 11 height 11
click at [248, 426] on div "Undo" at bounding box center [254, 463] width 40 height 16
click at [244, 426] on icon at bounding box center [243, 463] width 5 height 5
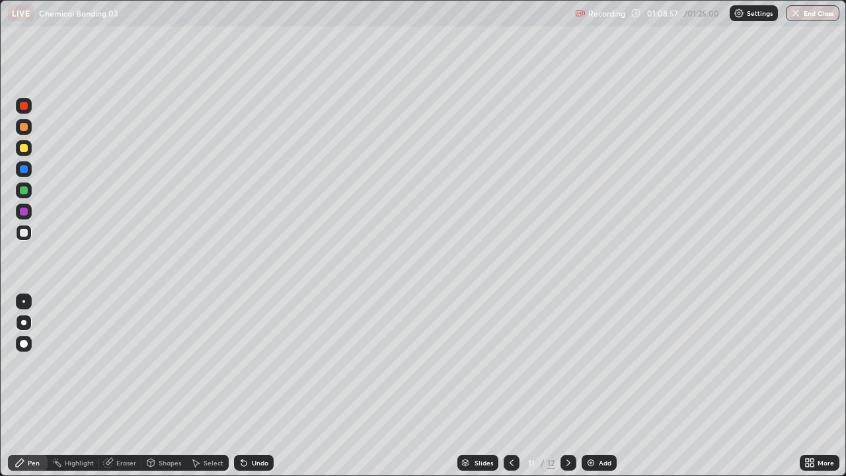
click at [246, 426] on icon at bounding box center [244, 462] width 11 height 11
click at [252, 426] on div "Undo" at bounding box center [260, 462] width 17 height 7
click at [251, 426] on div "Undo" at bounding box center [254, 463] width 40 height 16
click at [250, 426] on div "Undo" at bounding box center [254, 463] width 40 height 16
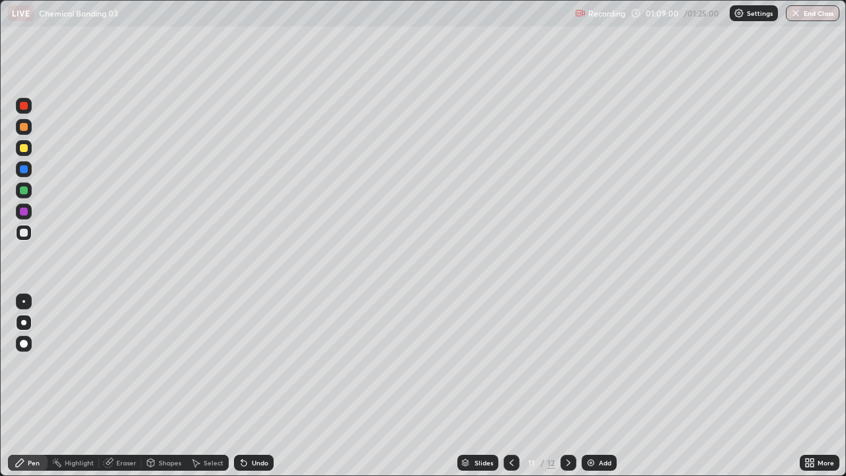
click at [564, 426] on div at bounding box center [568, 463] width 16 height 16
click at [21, 132] on div at bounding box center [24, 127] width 16 height 16
click at [20, 151] on div at bounding box center [24, 148] width 8 height 8
click at [23, 192] on div at bounding box center [24, 190] width 8 height 8
click at [23, 237] on div at bounding box center [24, 233] width 16 height 16
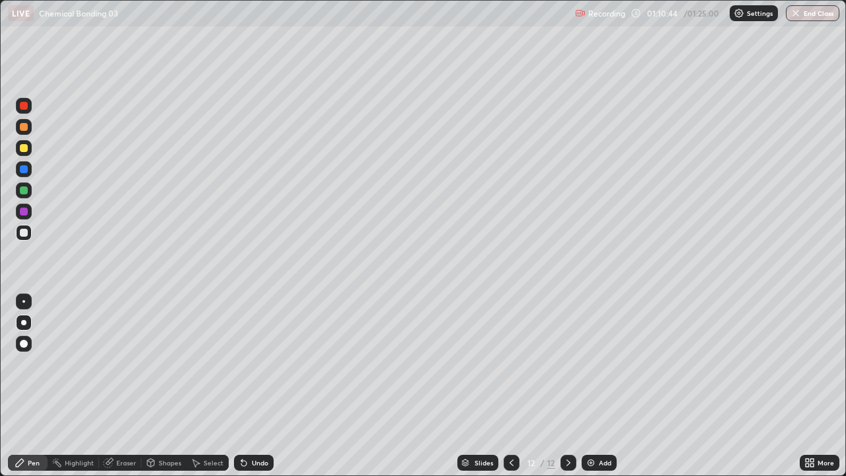
click at [27, 128] on div at bounding box center [24, 127] width 8 height 8
click at [590, 426] on img at bounding box center [590, 462] width 11 height 11
click at [24, 229] on div at bounding box center [24, 233] width 8 height 8
click at [22, 147] on div at bounding box center [24, 148] width 8 height 8
click at [22, 232] on div at bounding box center [24, 233] width 8 height 8
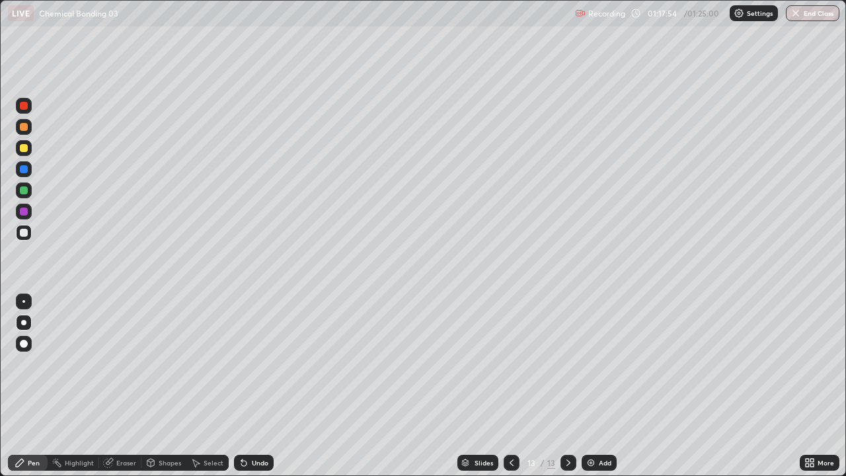
click at [22, 190] on div at bounding box center [24, 190] width 8 height 8
click at [163, 426] on div "Shapes" at bounding box center [170, 462] width 22 height 7
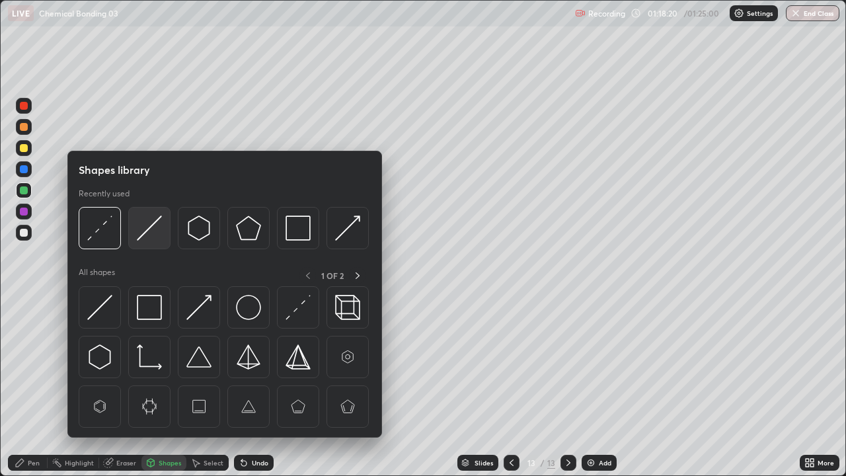
click at [147, 229] on img at bounding box center [149, 227] width 25 height 25
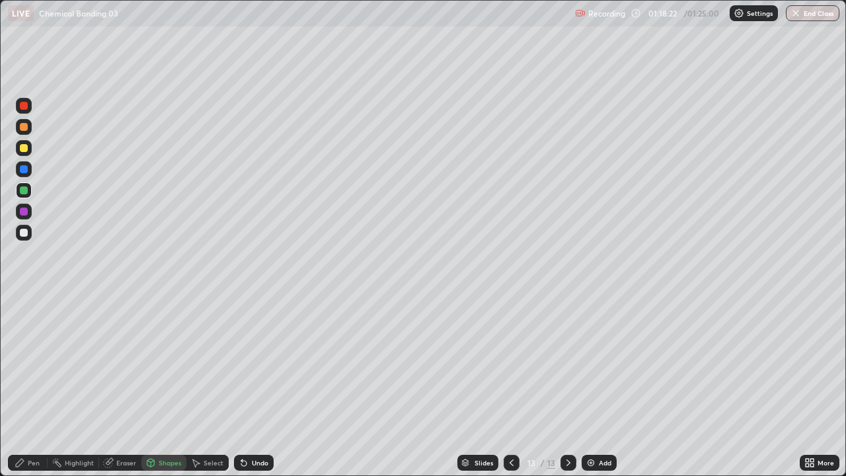
click at [28, 426] on div "Pen" at bounding box center [34, 462] width 12 height 7
click at [157, 426] on div "Shapes" at bounding box center [163, 463] width 45 height 16
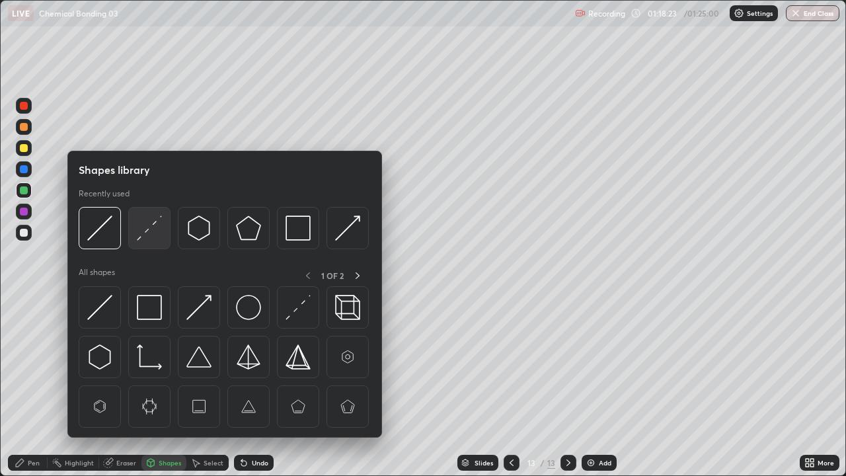
click at [145, 239] on img at bounding box center [149, 227] width 25 height 25
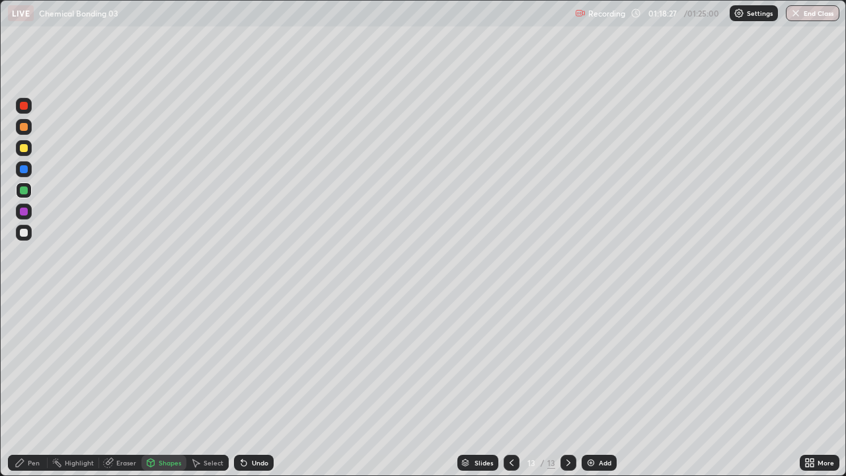
click at [33, 426] on div "Pen" at bounding box center [28, 463] width 40 height 16
click at [24, 239] on div at bounding box center [24, 233] width 16 height 16
click at [120, 426] on div "Eraser" at bounding box center [126, 462] width 20 height 7
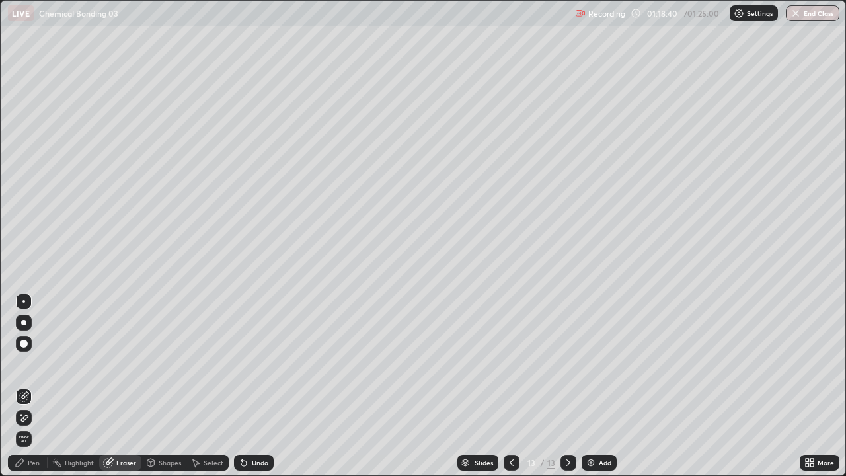
click at [30, 426] on div "Pen" at bounding box center [34, 462] width 12 height 7
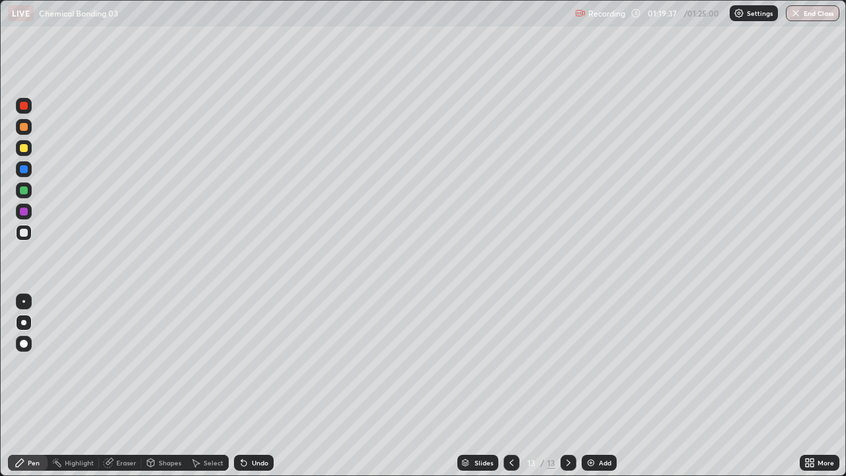
click at [20, 153] on div at bounding box center [24, 148] width 16 height 16
click at [24, 232] on div at bounding box center [24, 233] width 8 height 8
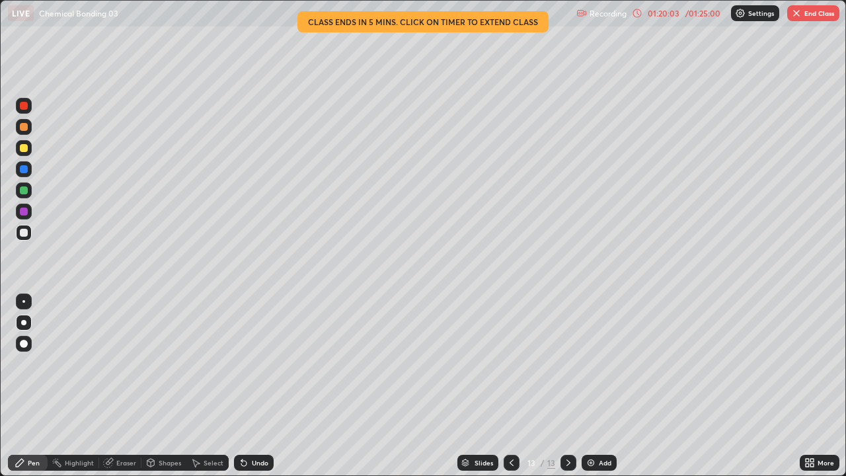
click at [24, 170] on div at bounding box center [24, 169] width 8 height 8
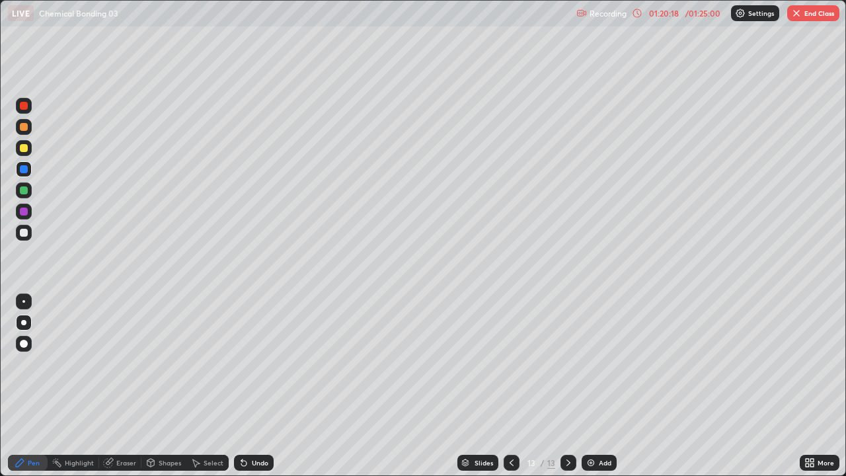
click at [19, 240] on div at bounding box center [24, 233] width 16 height 16
click at [21, 153] on div at bounding box center [24, 148] width 16 height 16
click at [813, 9] on button "End Class" at bounding box center [813, 13] width 52 height 16
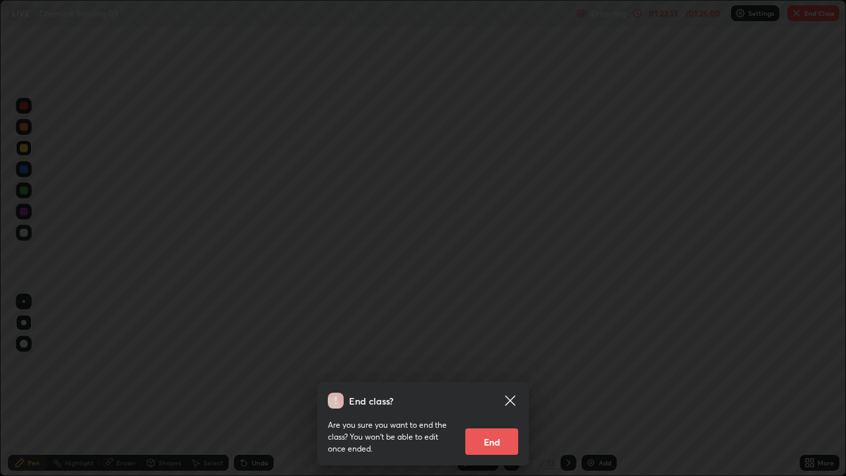
click at [495, 426] on button "End" at bounding box center [491, 441] width 53 height 26
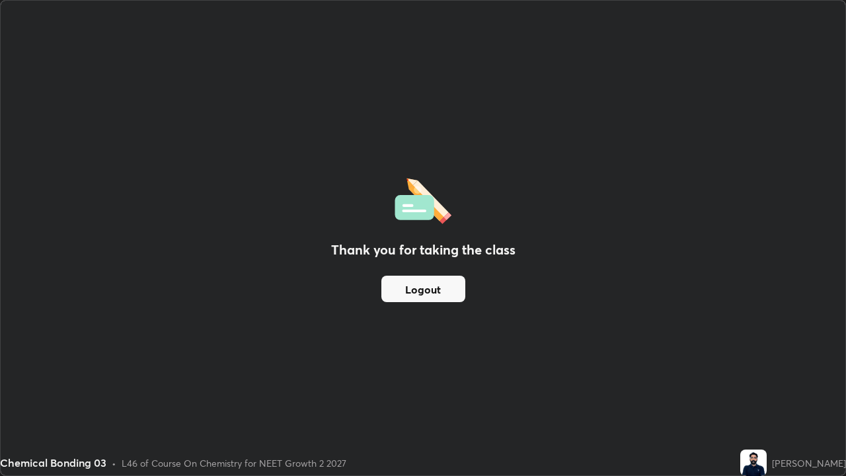
click at [417, 292] on button "Logout" at bounding box center [423, 289] width 84 height 26
click at [418, 293] on button "Logout" at bounding box center [423, 289] width 84 height 26
